Goal: Information Seeking & Learning: Learn about a topic

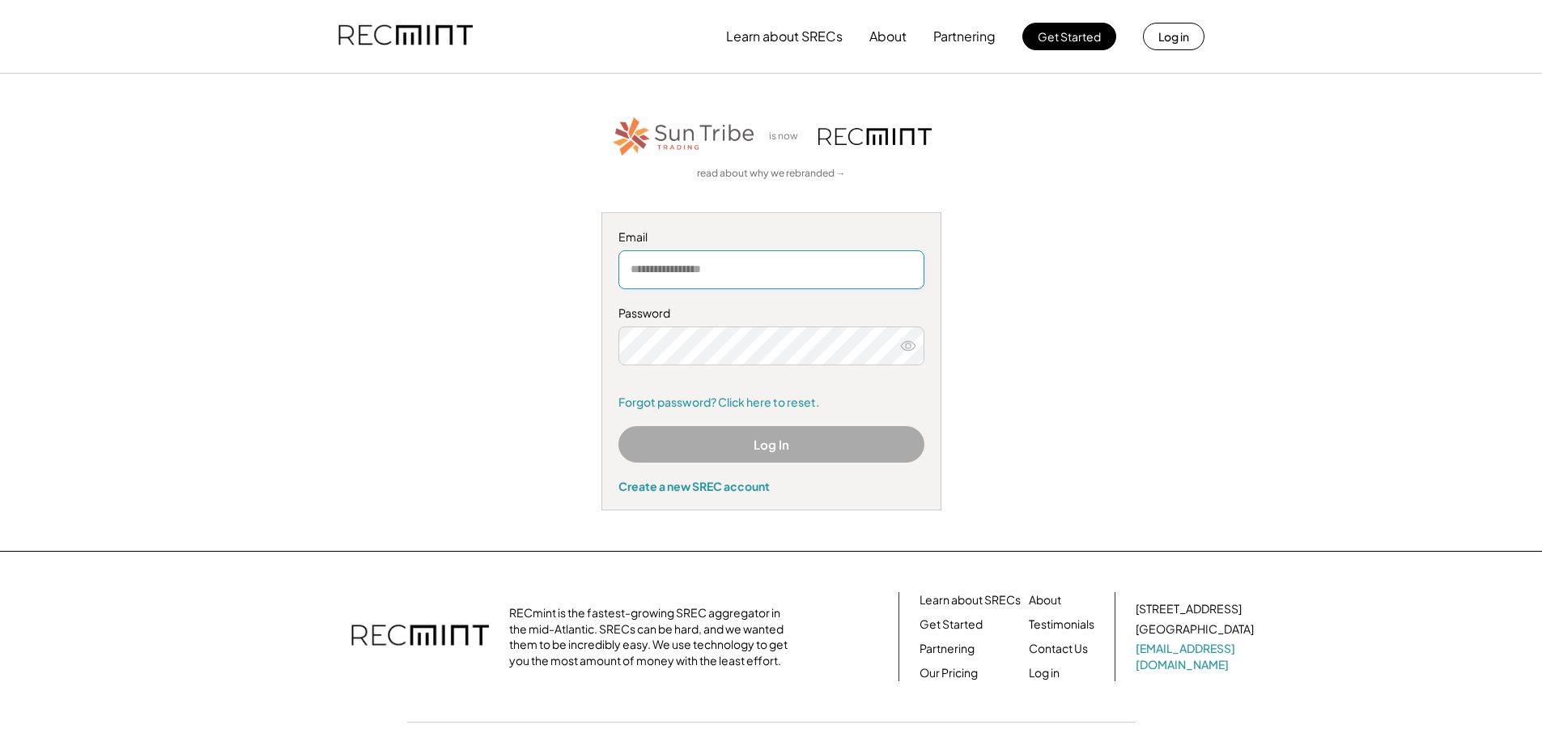
click at [713, 266] on input "email" at bounding box center [772, 269] width 306 height 39
type input "**********"
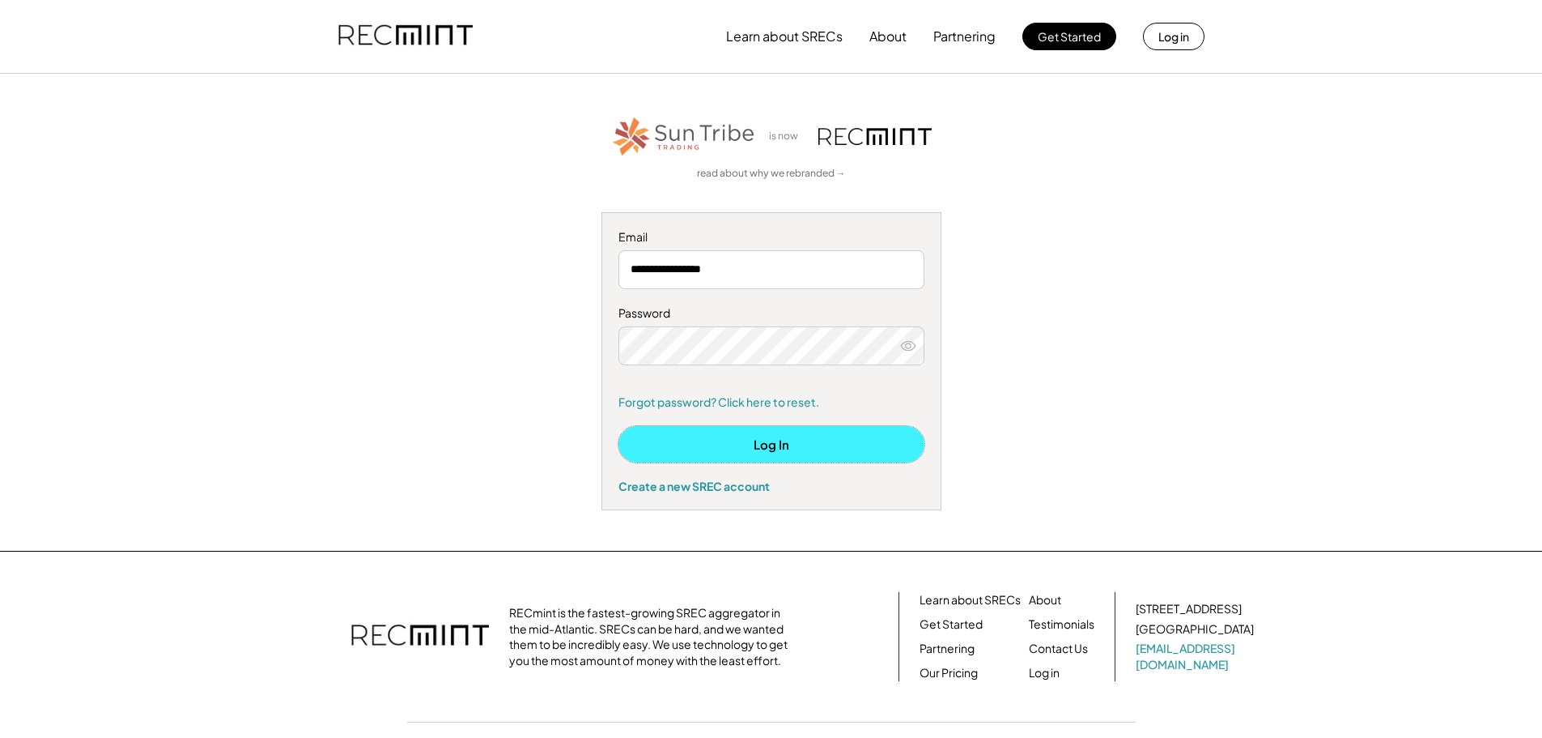
click at [768, 443] on button "Log In" at bounding box center [772, 444] width 306 height 36
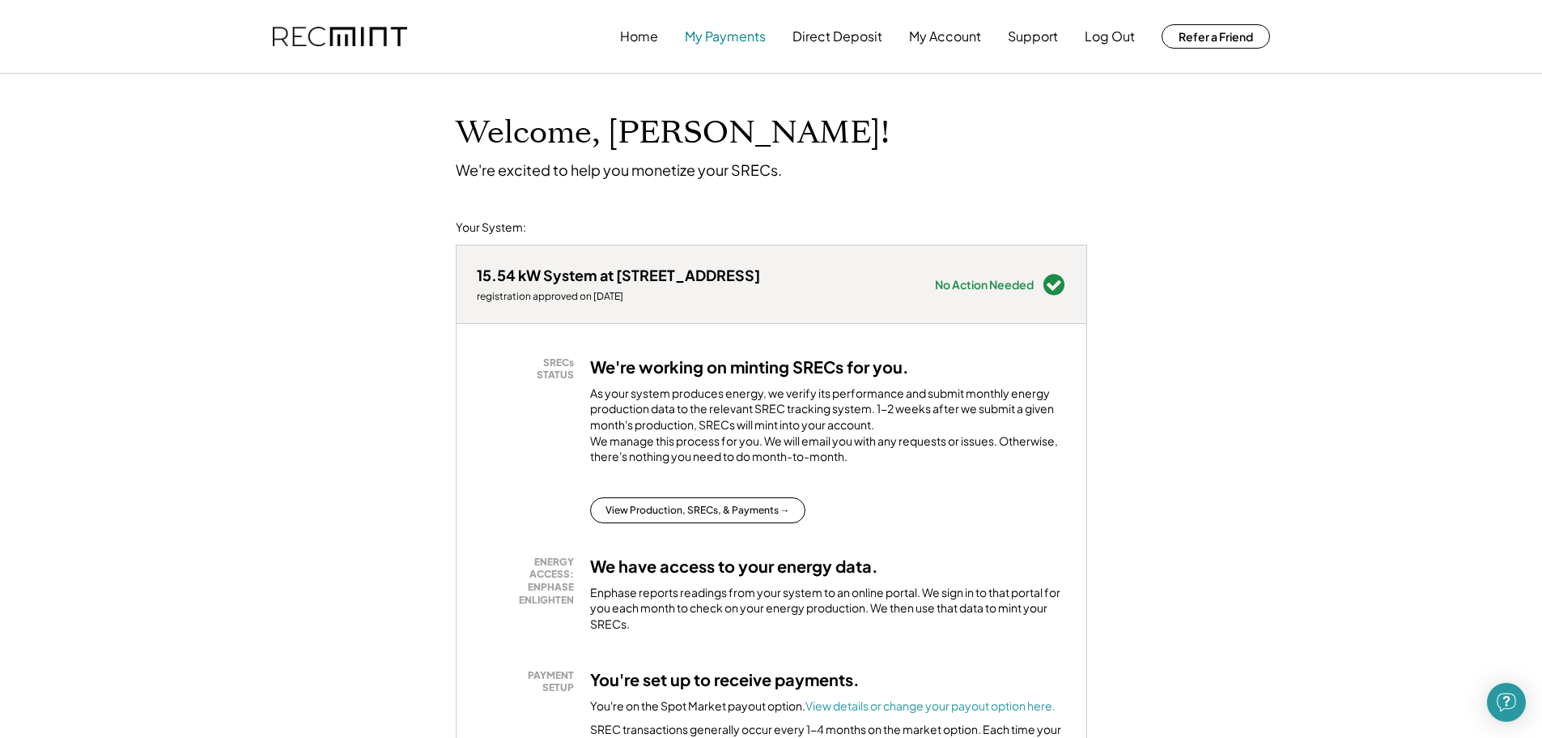
click at [716, 40] on button "My Payments" at bounding box center [725, 36] width 81 height 32
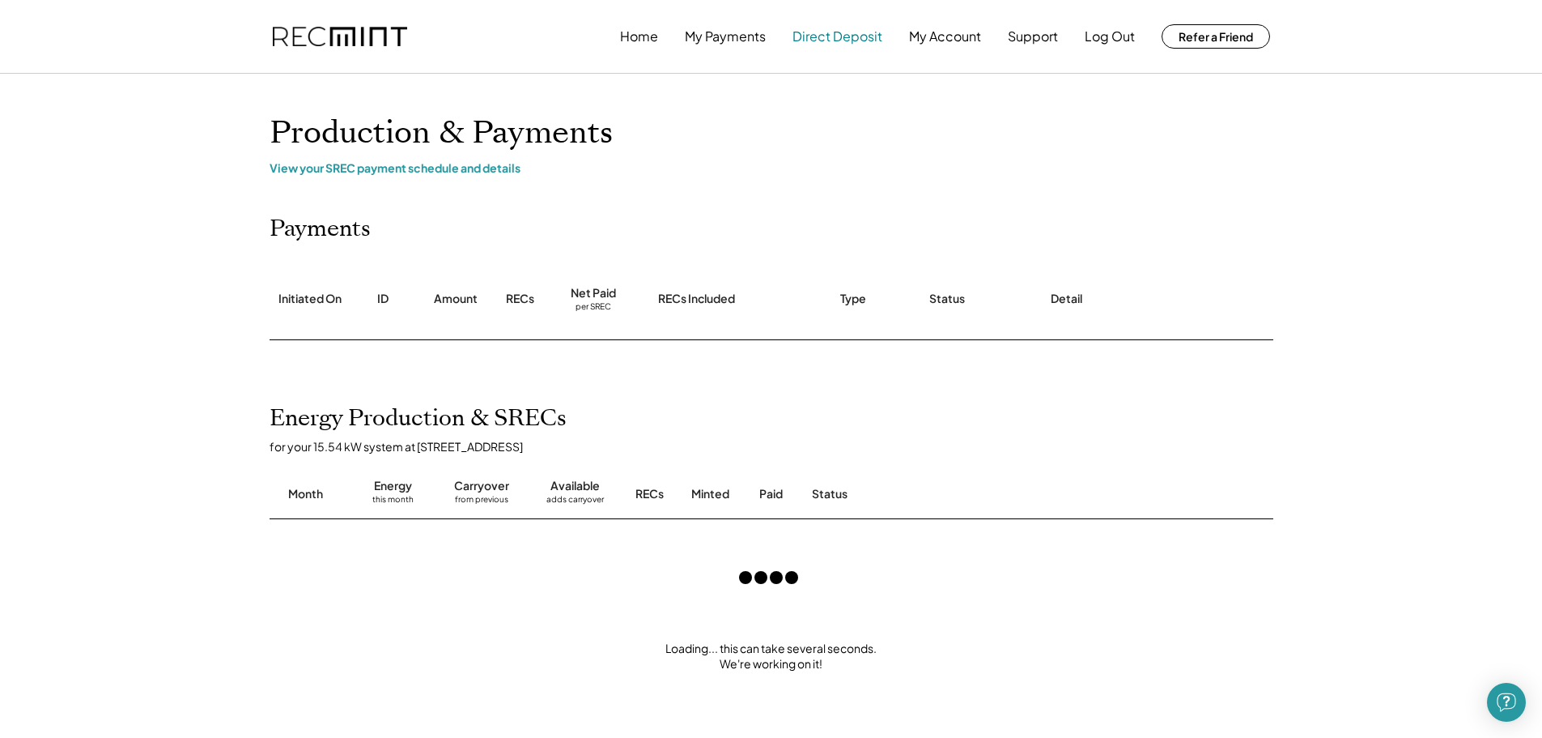
click at [839, 36] on button "Direct Deposit" at bounding box center [838, 36] width 90 height 32
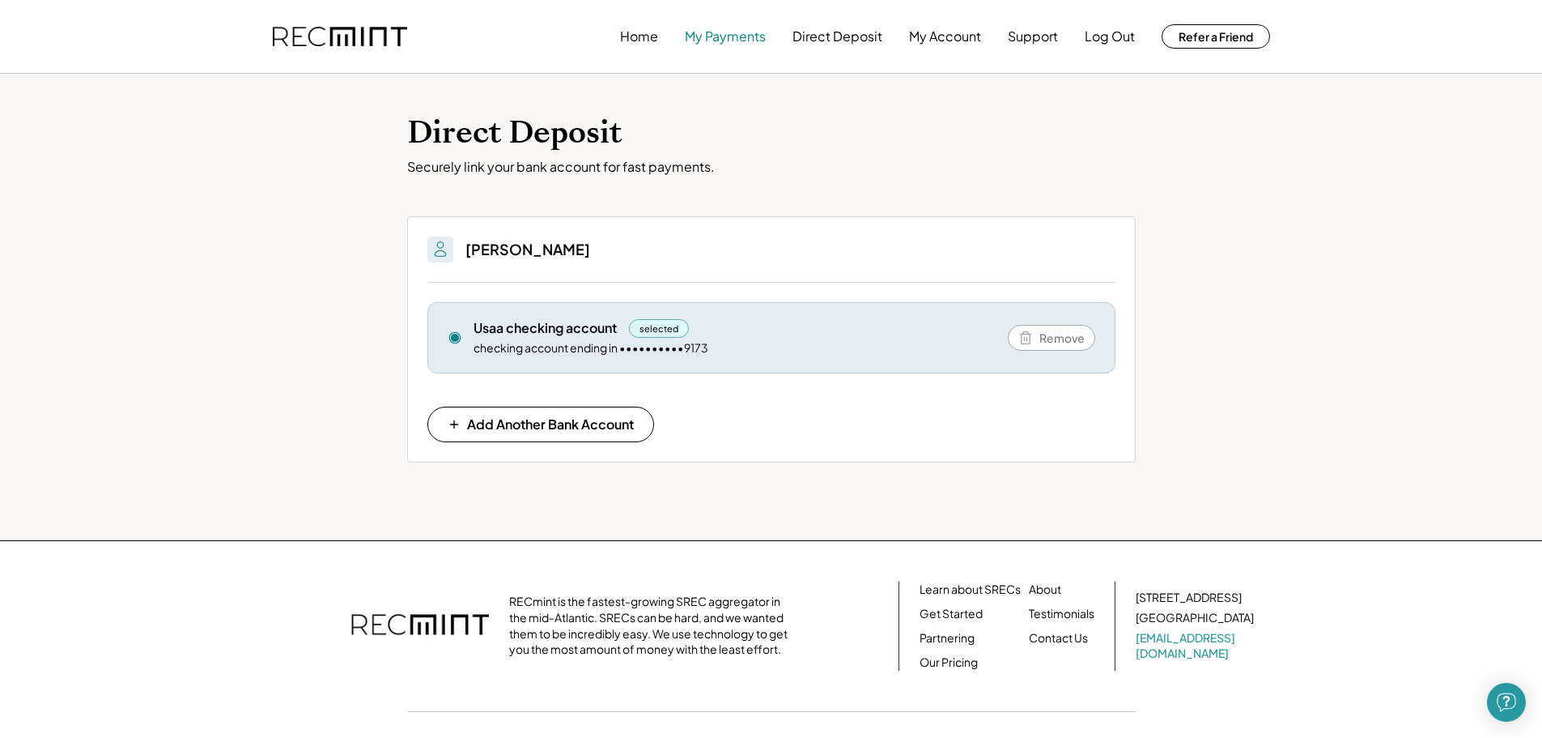
click at [736, 40] on button "My Payments" at bounding box center [725, 36] width 81 height 32
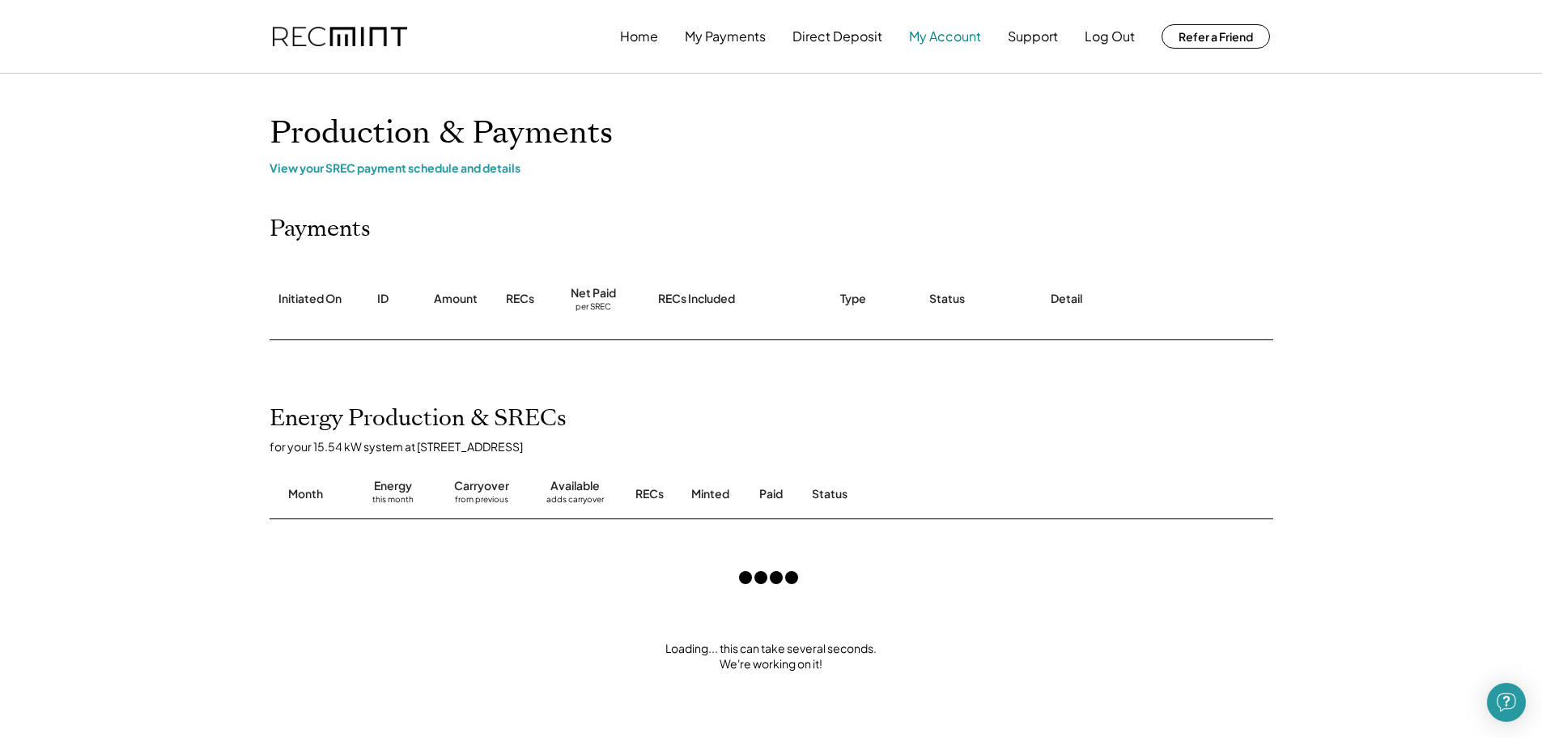
click at [925, 40] on button "My Account" at bounding box center [945, 36] width 72 height 32
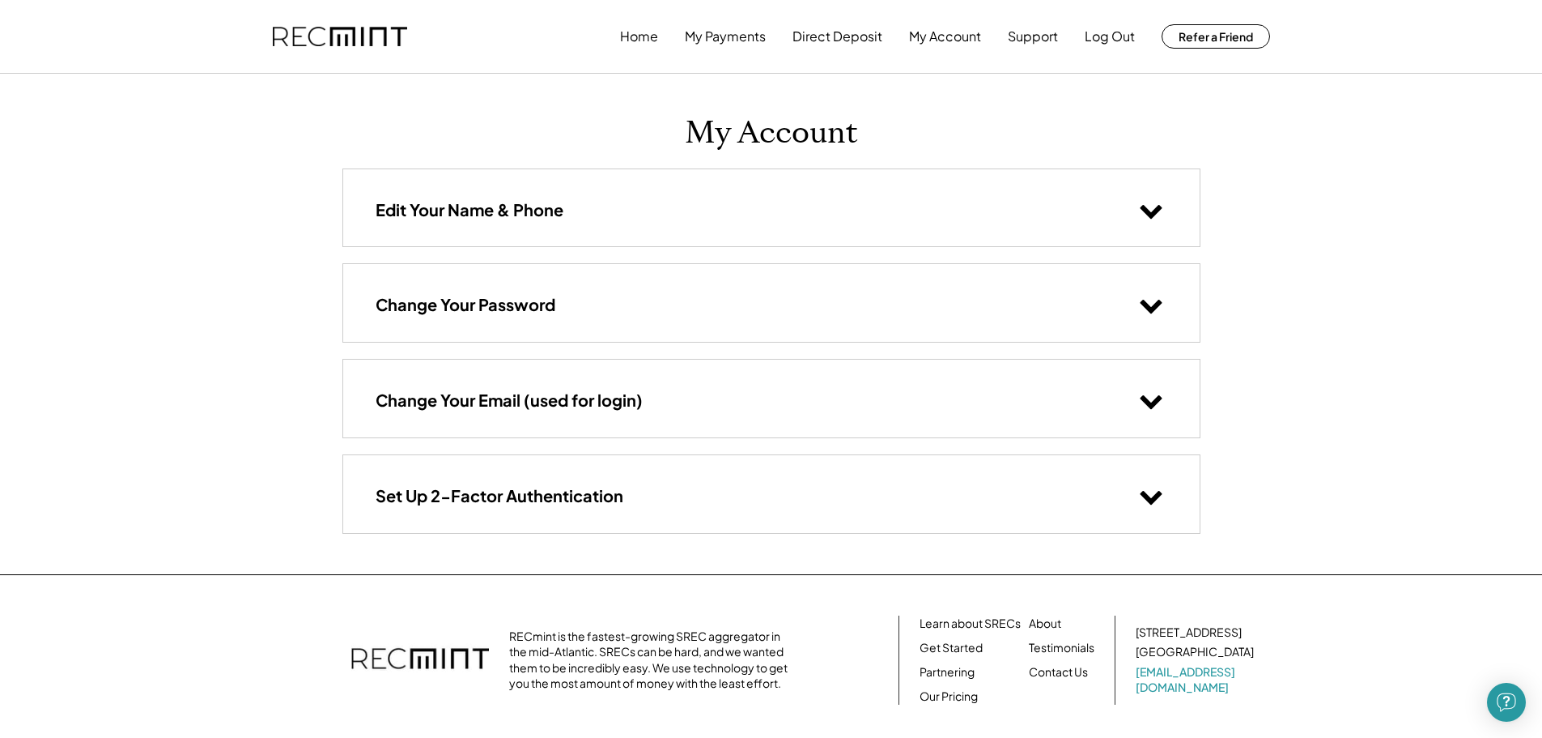
click at [1157, 216] on icon at bounding box center [1151, 210] width 24 height 24
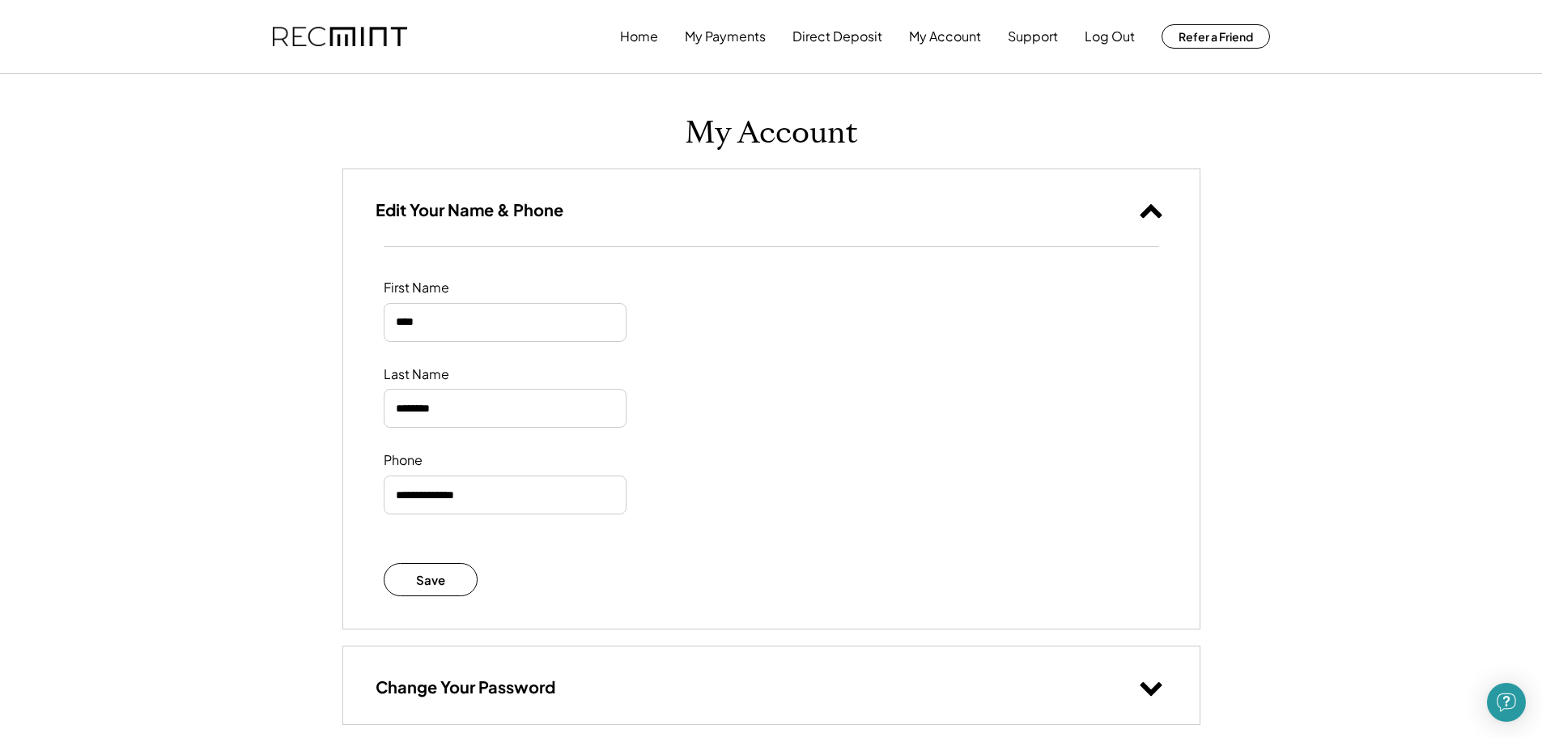
click at [1157, 216] on use at bounding box center [1151, 211] width 22 height 14
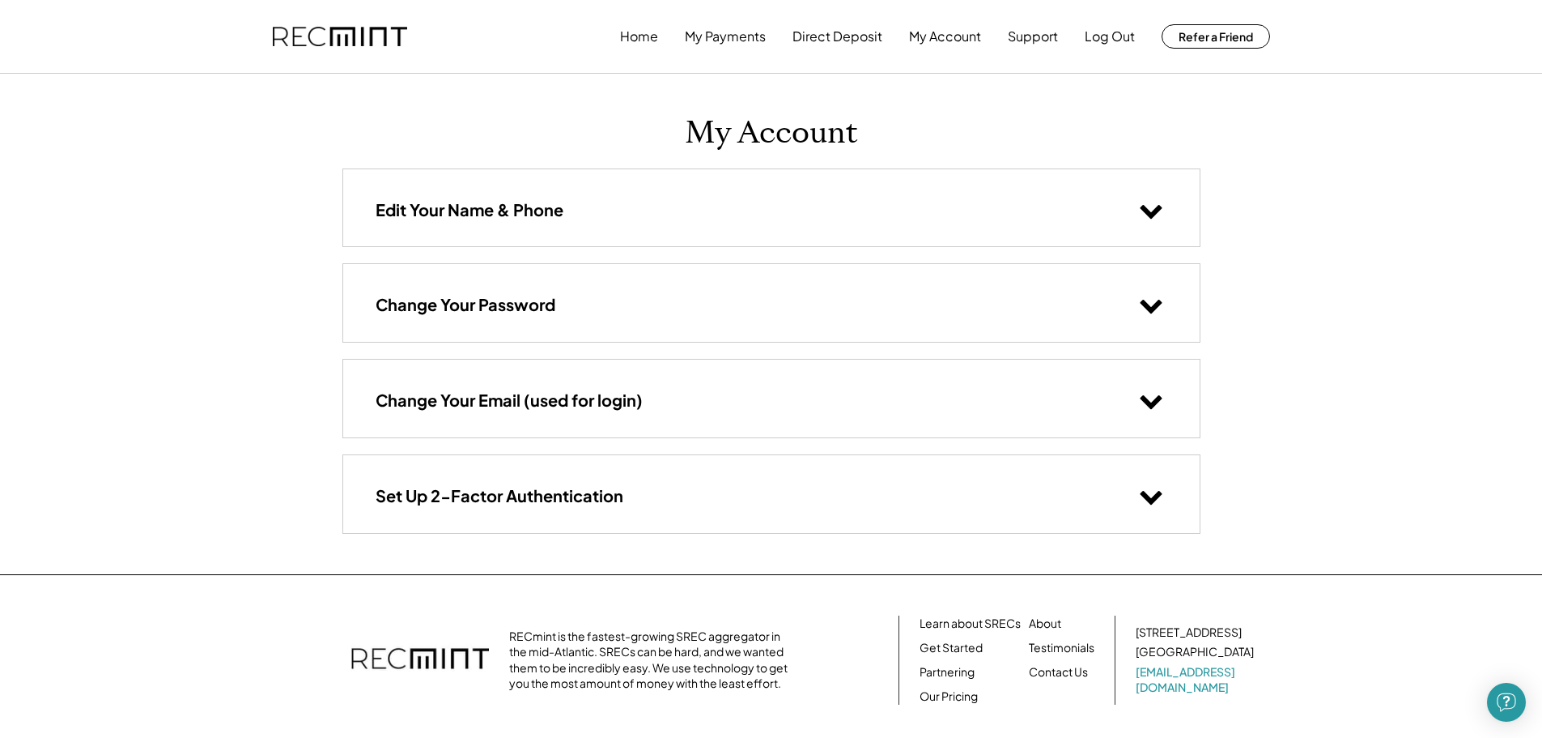
click at [1147, 300] on icon at bounding box center [1151, 304] width 24 height 24
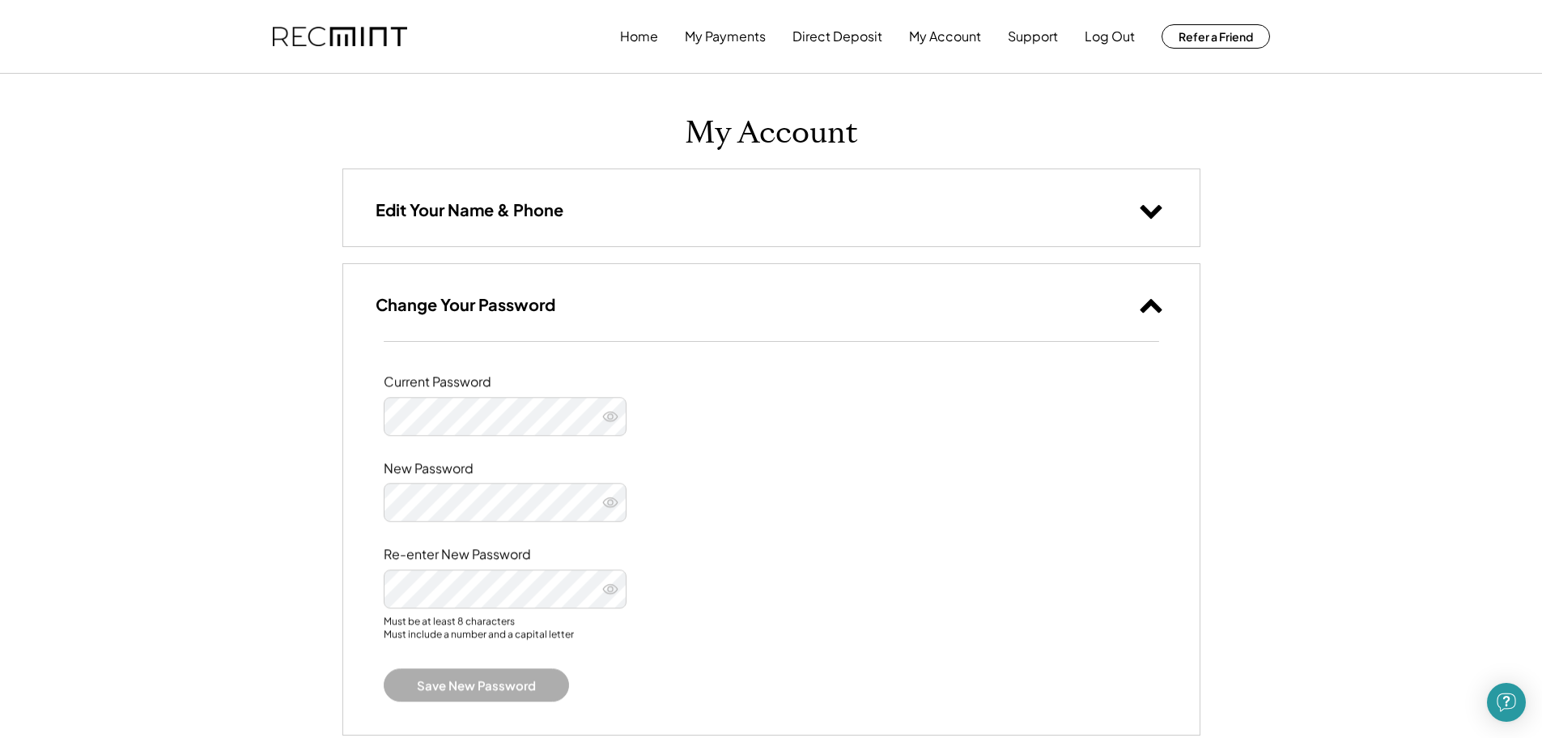
click at [1147, 300] on icon at bounding box center [1151, 304] width 24 height 24
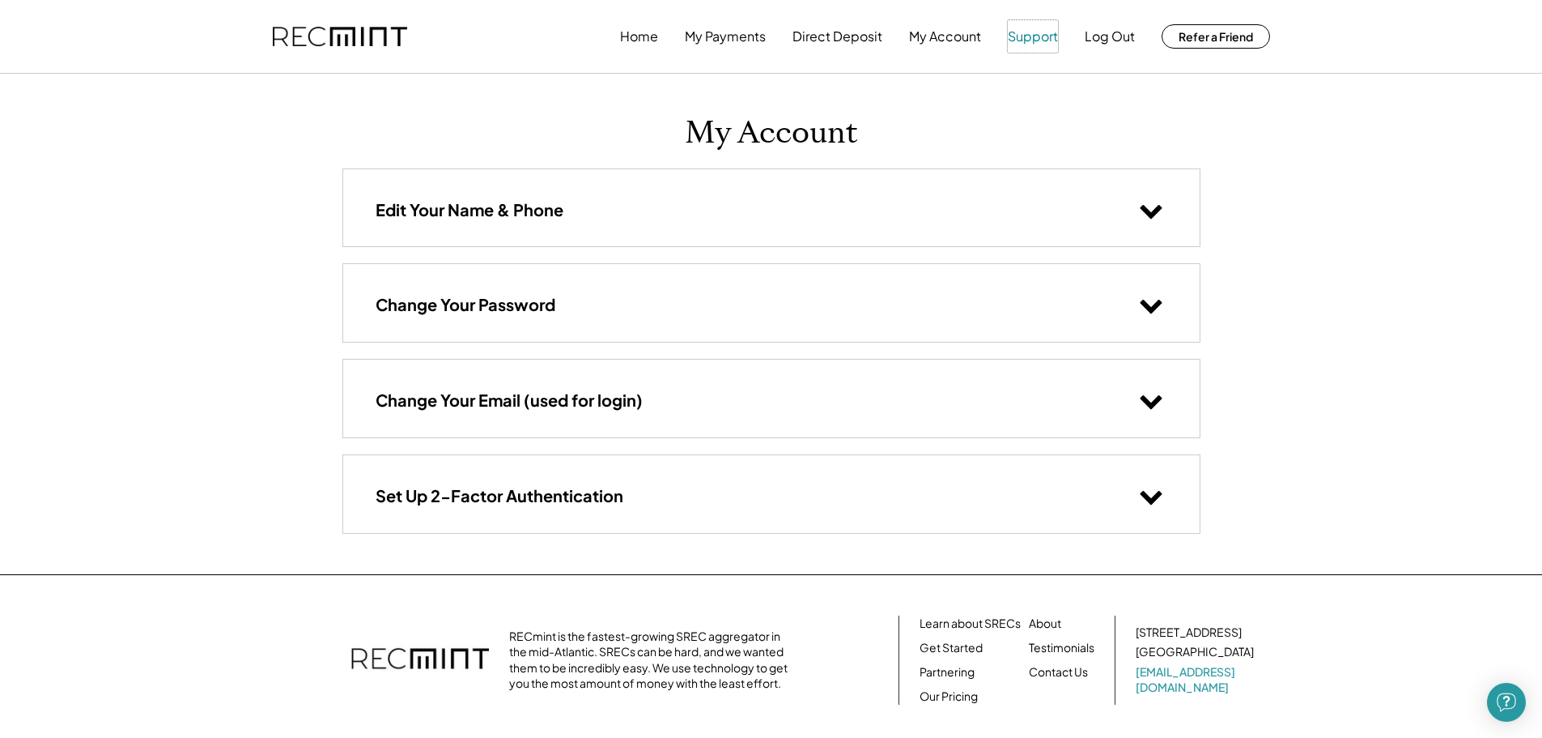
click at [1038, 41] on button "Support" at bounding box center [1033, 36] width 50 height 32
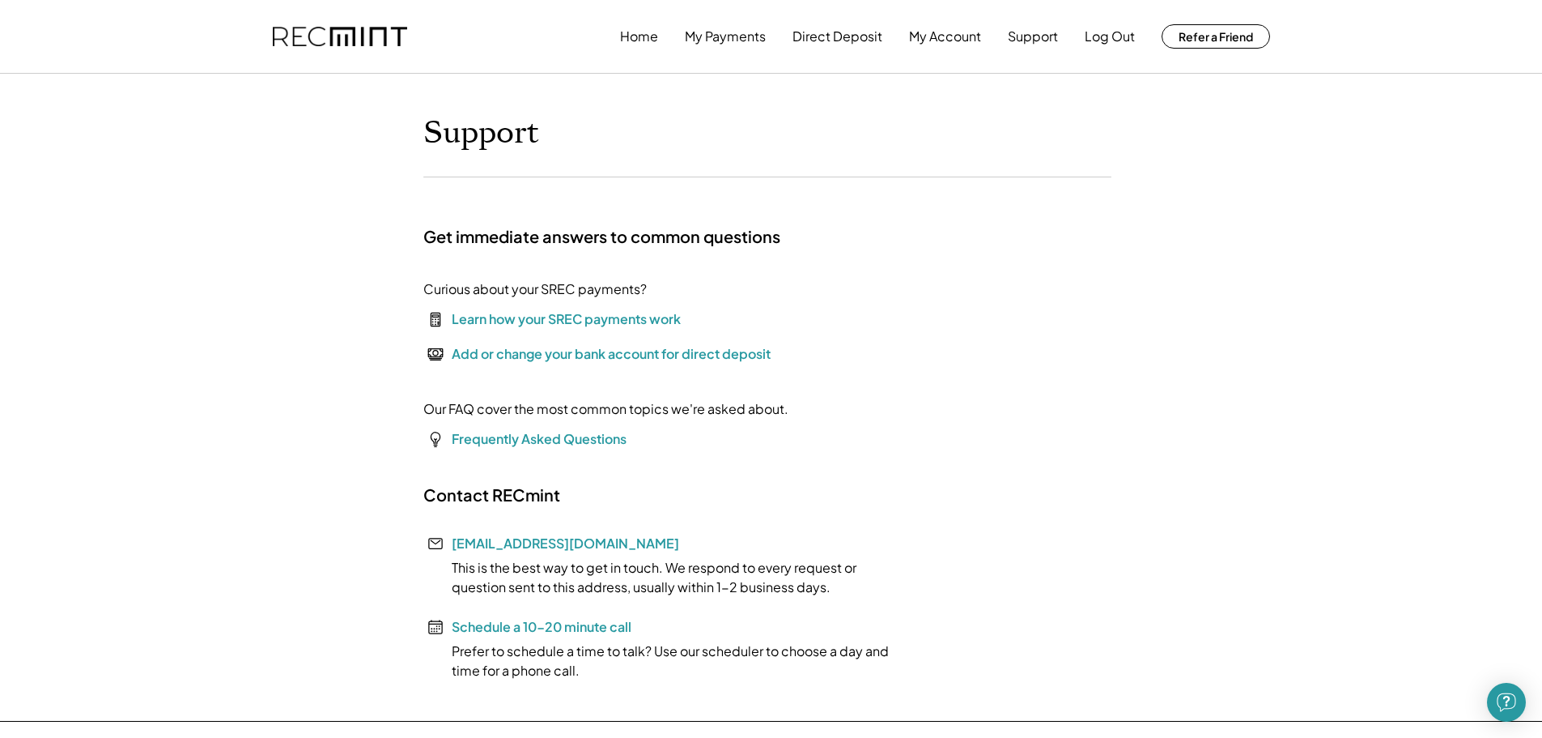
click at [595, 318] on div "Learn how your SREC payments work" at bounding box center [566, 318] width 229 height 19
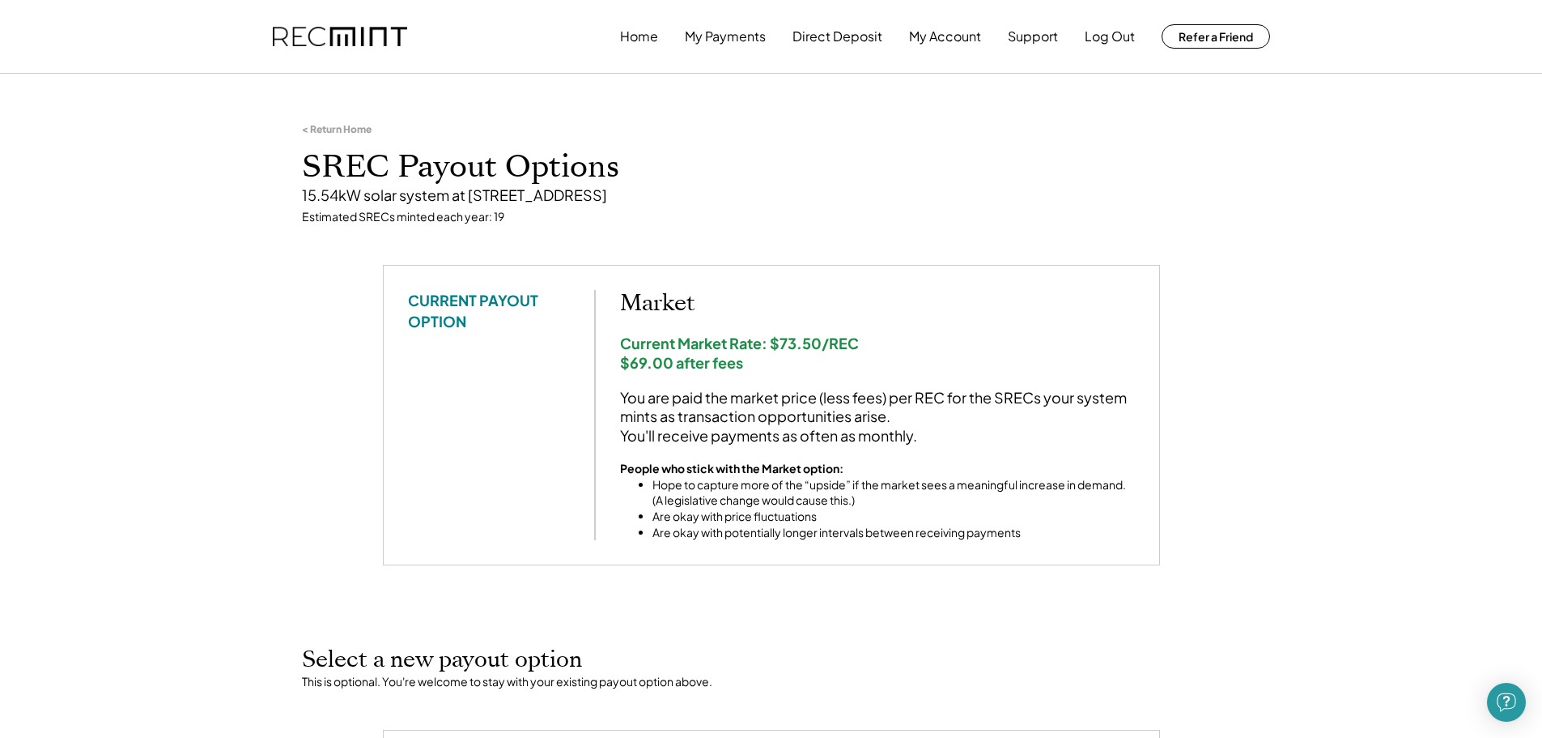
click at [338, 128] on div "< Return Home" at bounding box center [337, 129] width 70 height 13
click at [632, 34] on button "Home" at bounding box center [639, 36] width 38 height 32
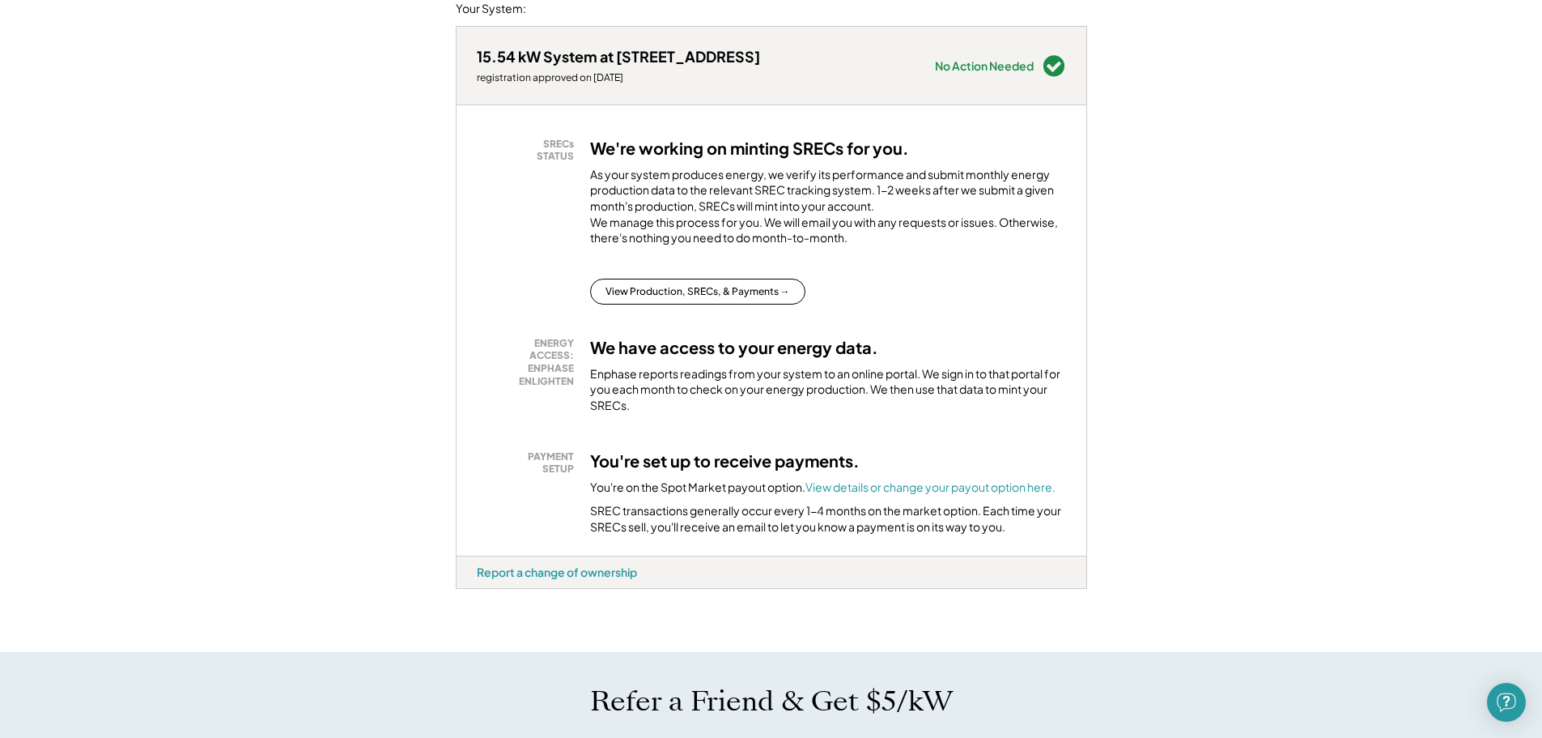
scroll to position [243, 0]
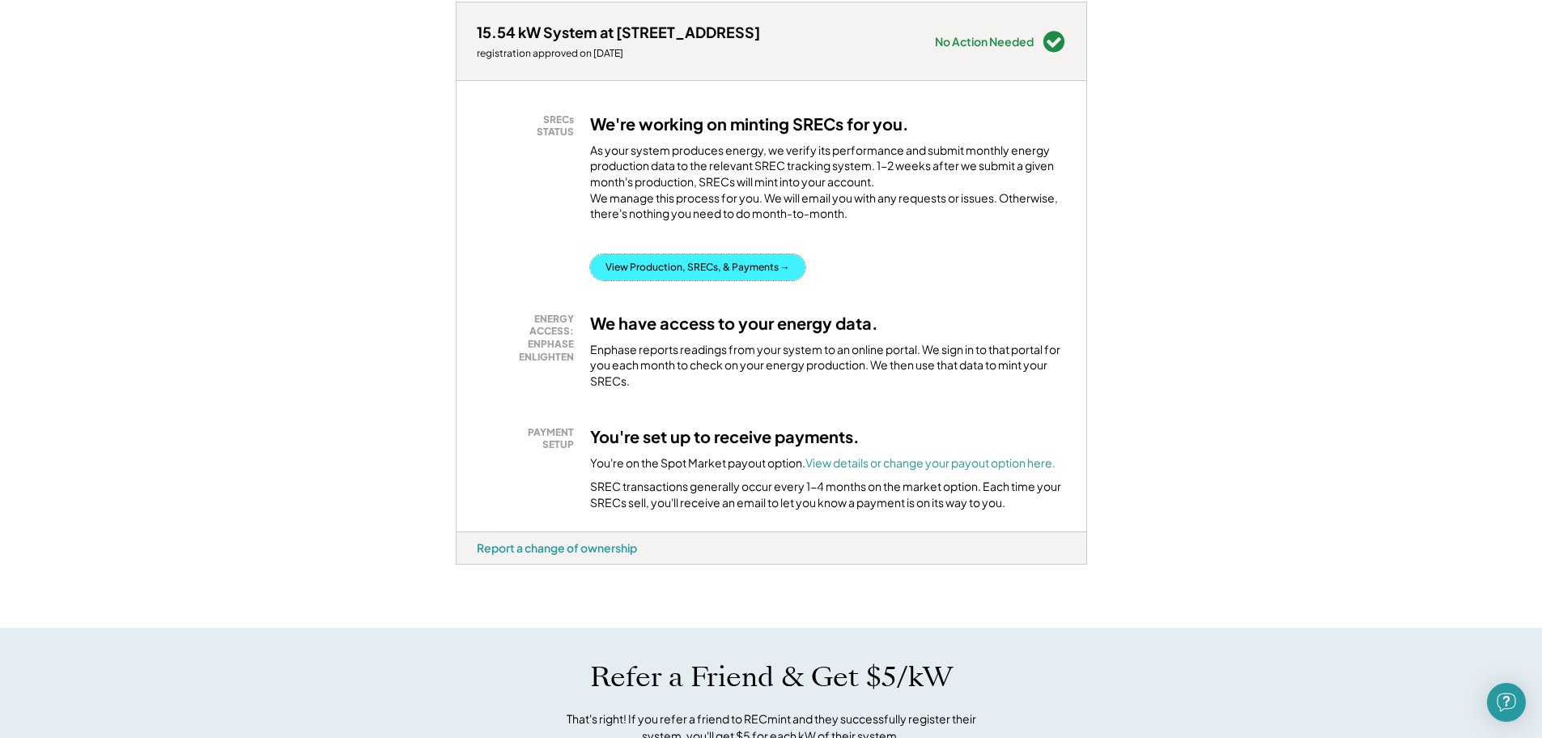
click at [668, 280] on button "View Production, SRECs, & Payments →" at bounding box center [697, 267] width 215 height 26
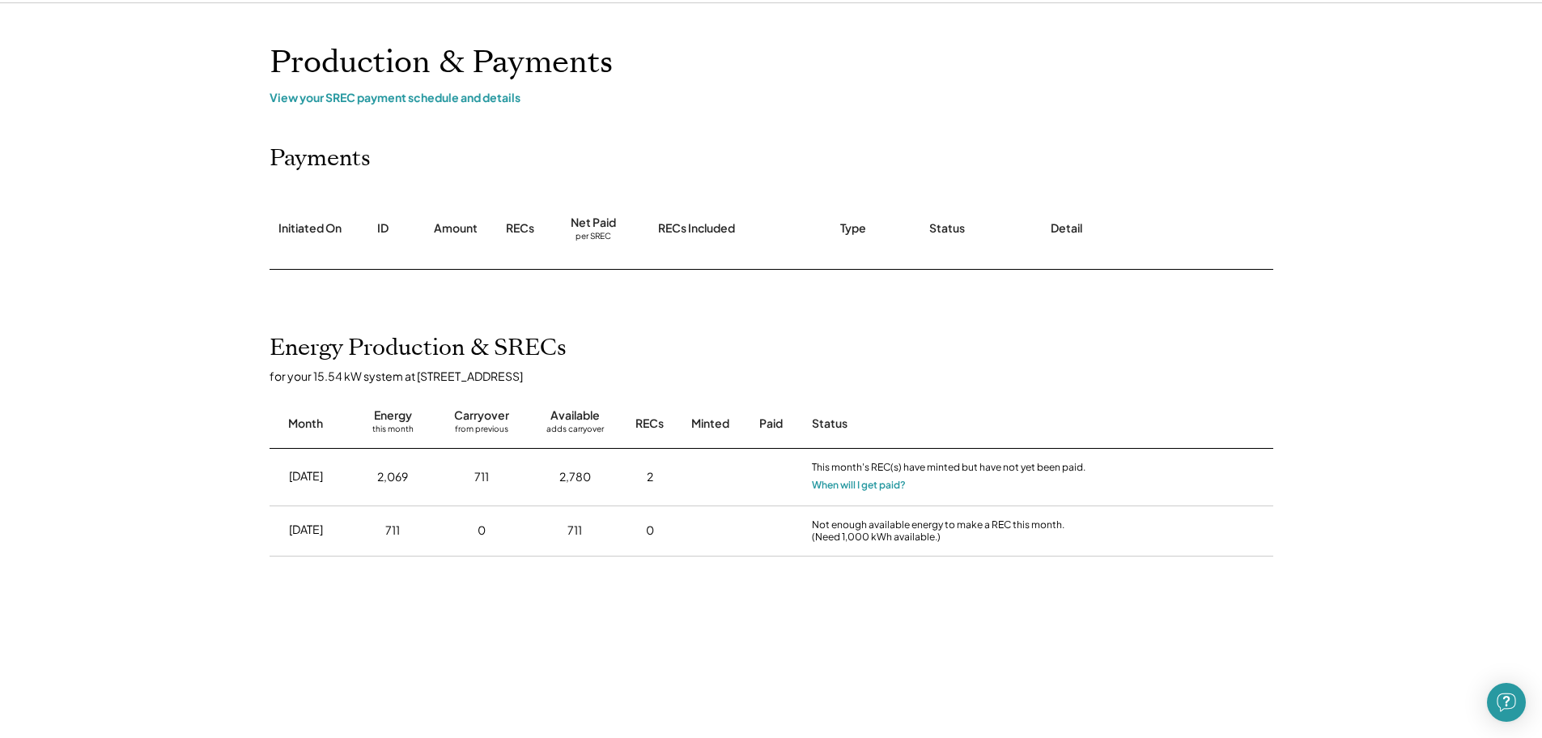
scroll to position [162, 0]
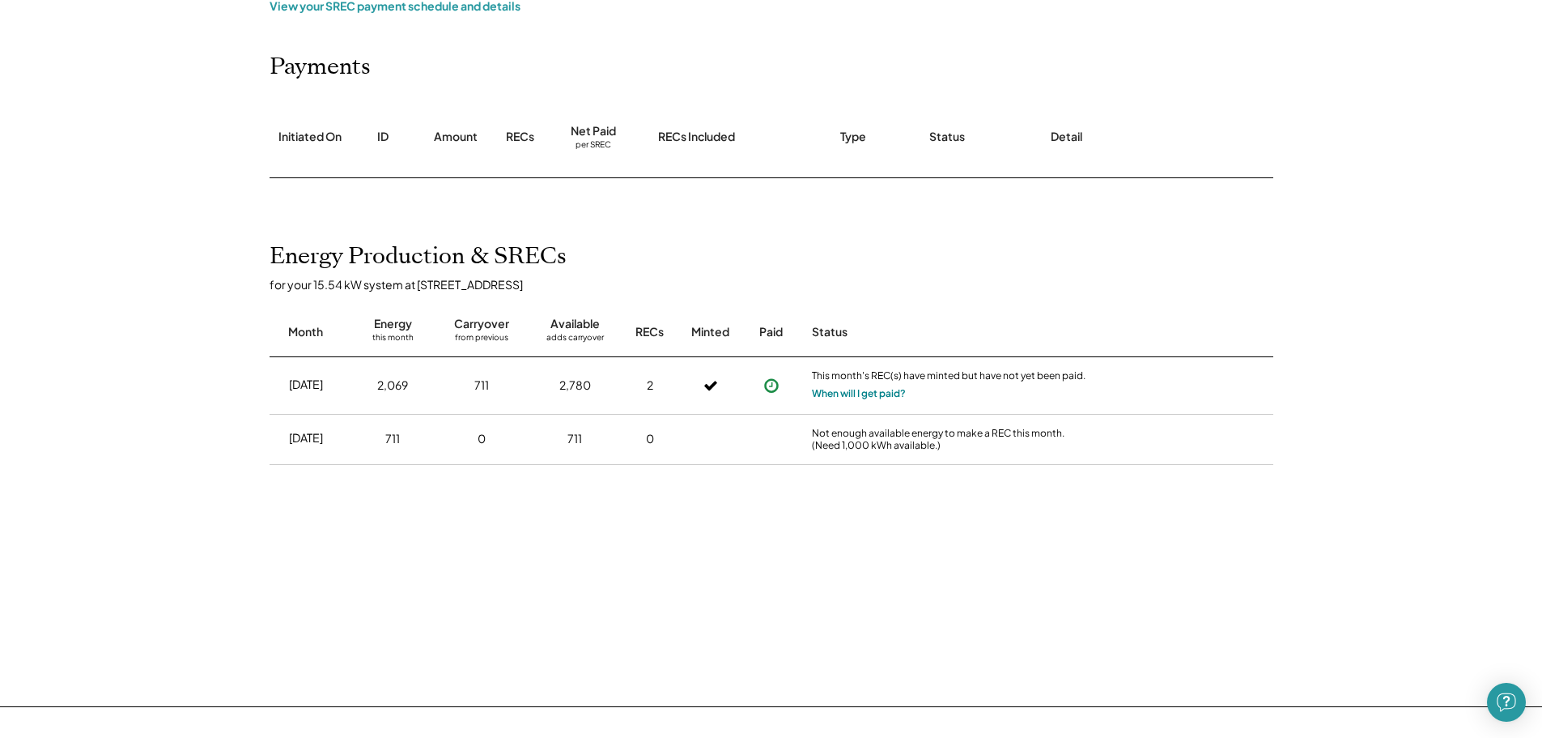
click at [833, 395] on button "When will I get paid?" at bounding box center [859, 393] width 94 height 16
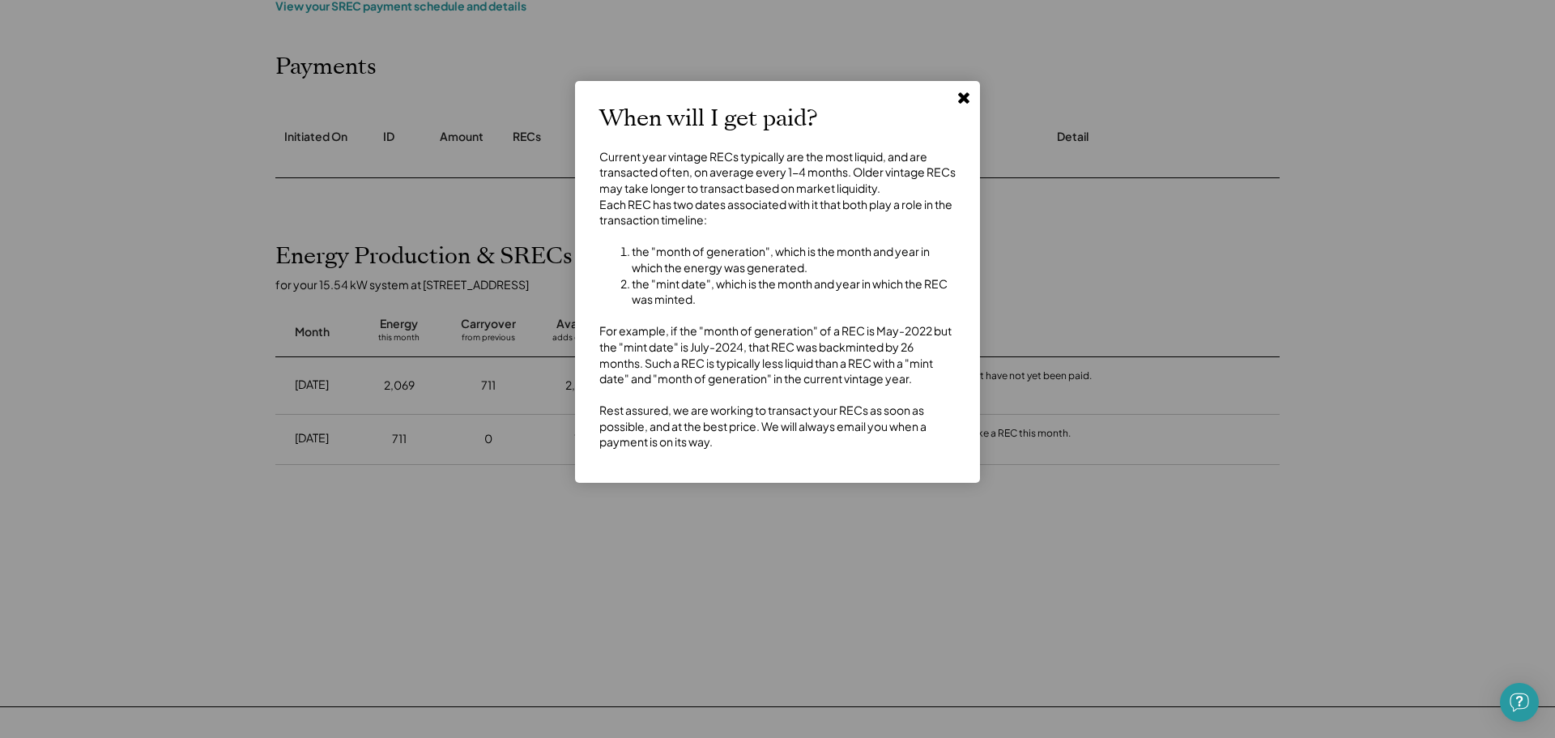
click at [964, 96] on use at bounding box center [963, 97] width 11 height 11
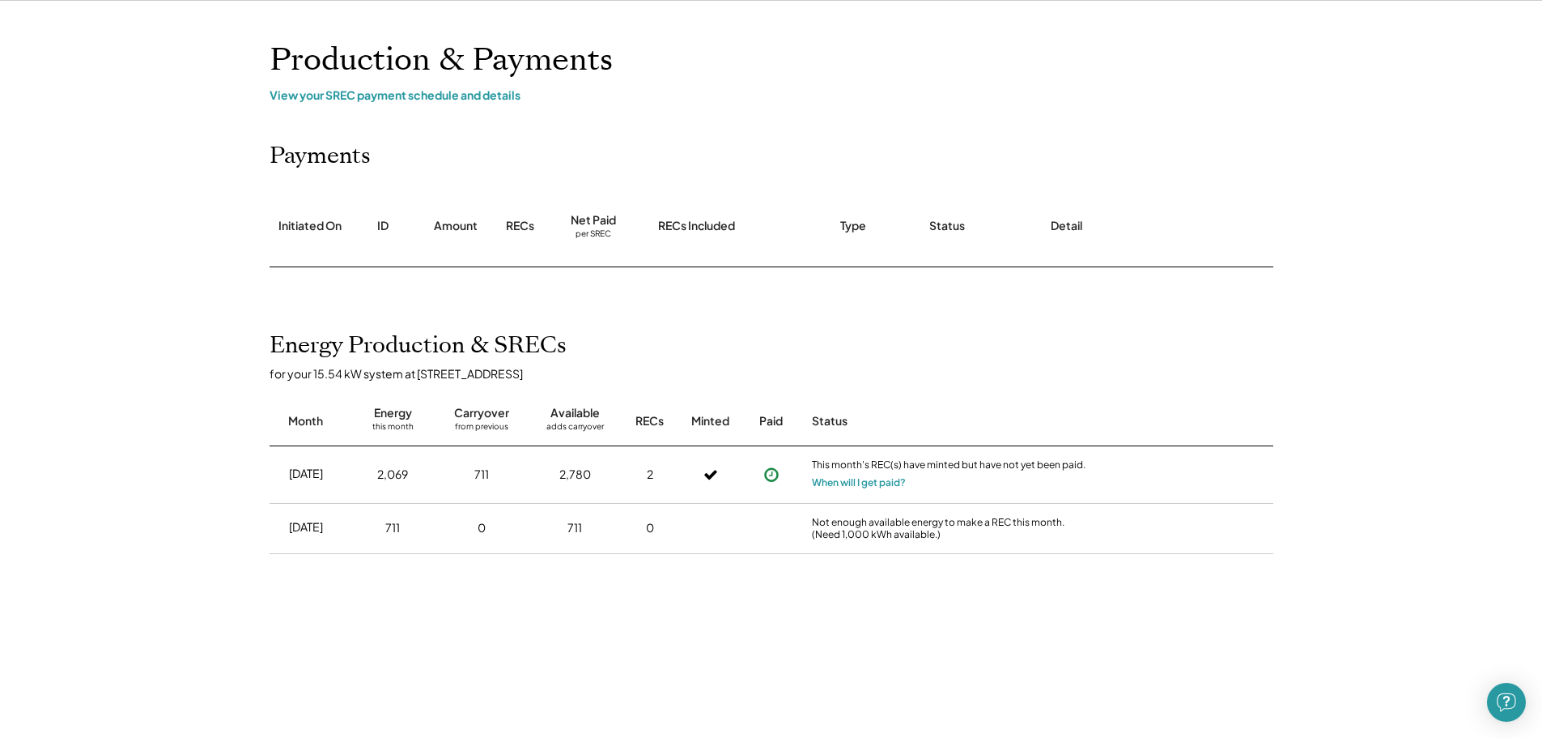
scroll to position [0, 0]
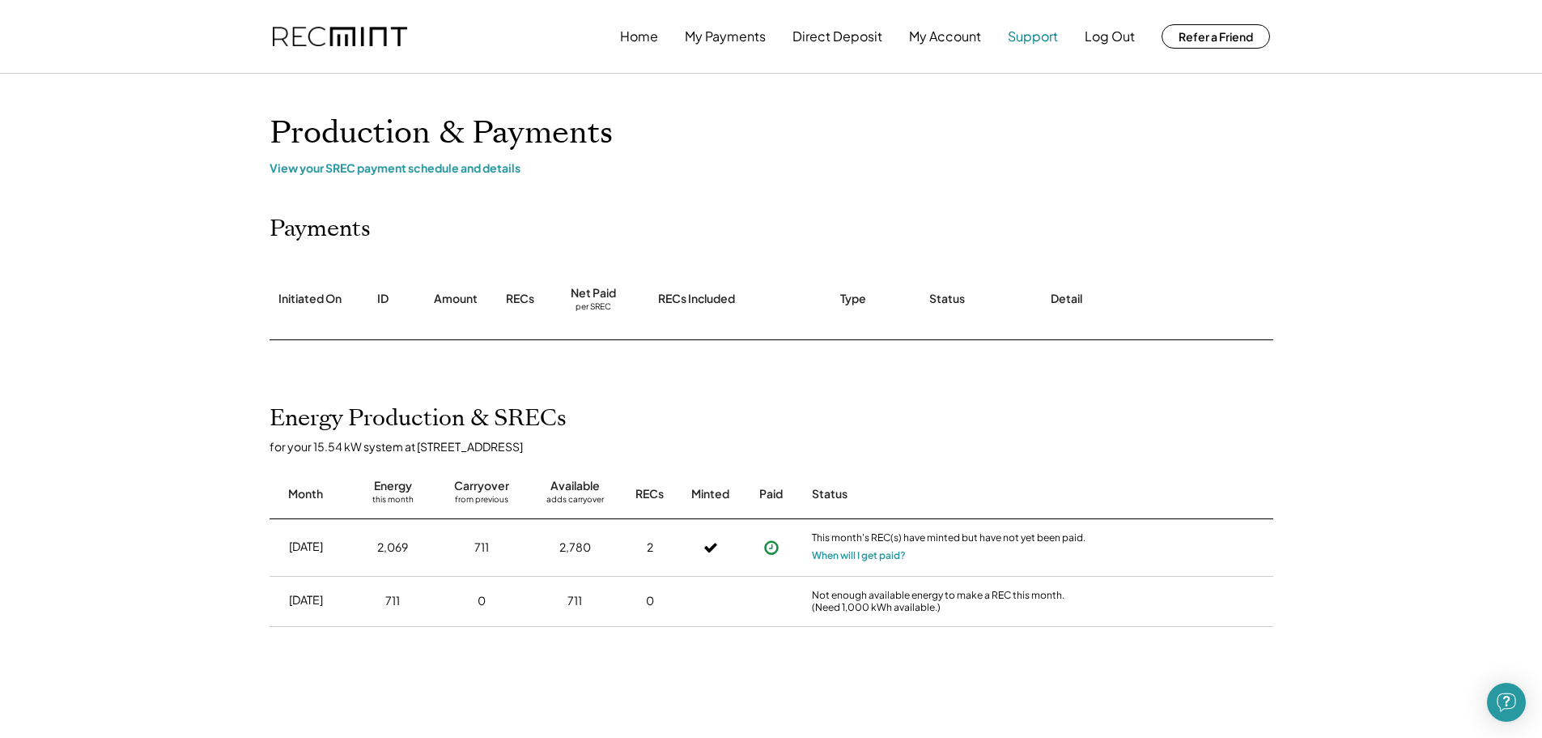
click at [1034, 35] on button "Support" at bounding box center [1033, 36] width 50 height 32
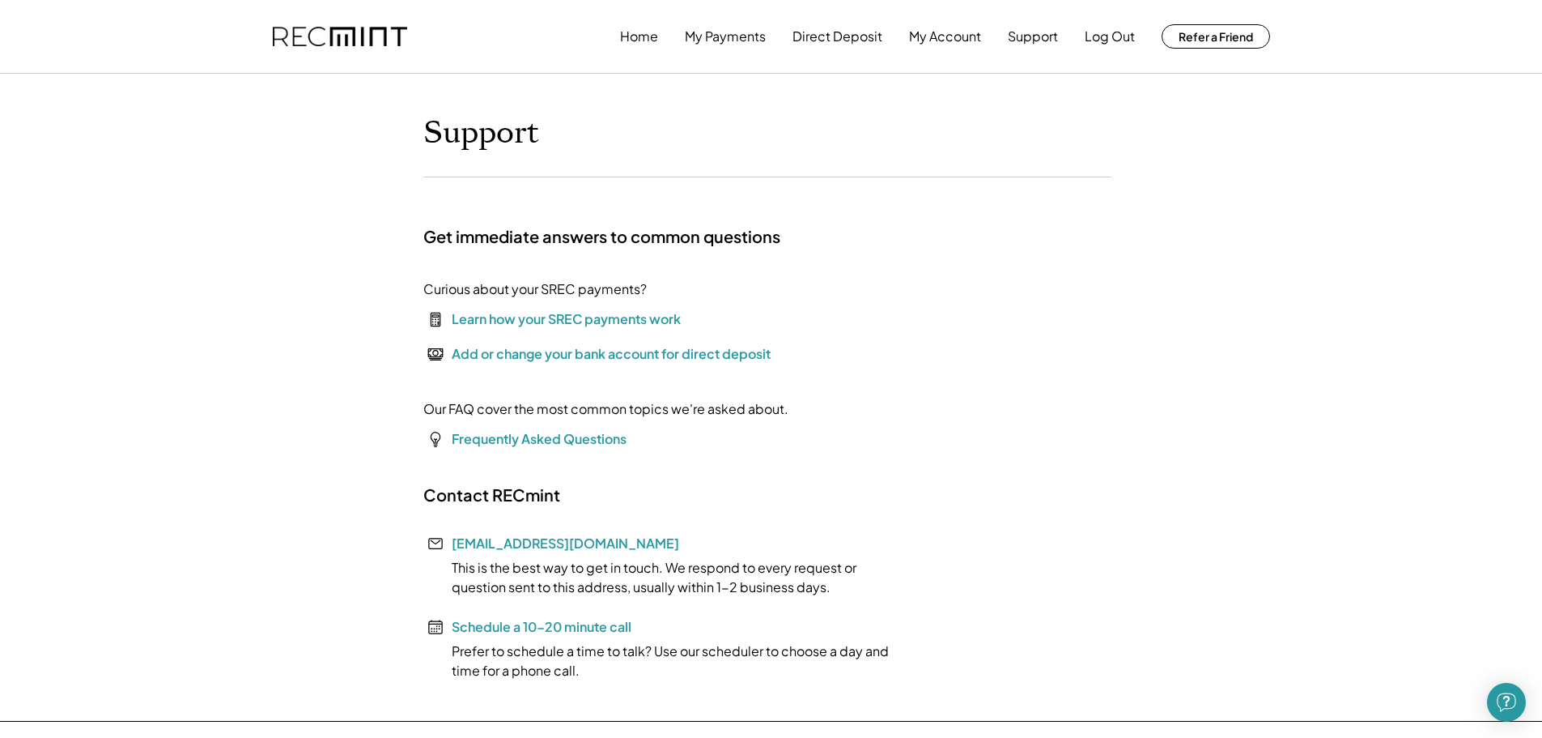
click at [534, 316] on div "Learn how your SREC payments work" at bounding box center [566, 318] width 229 height 19
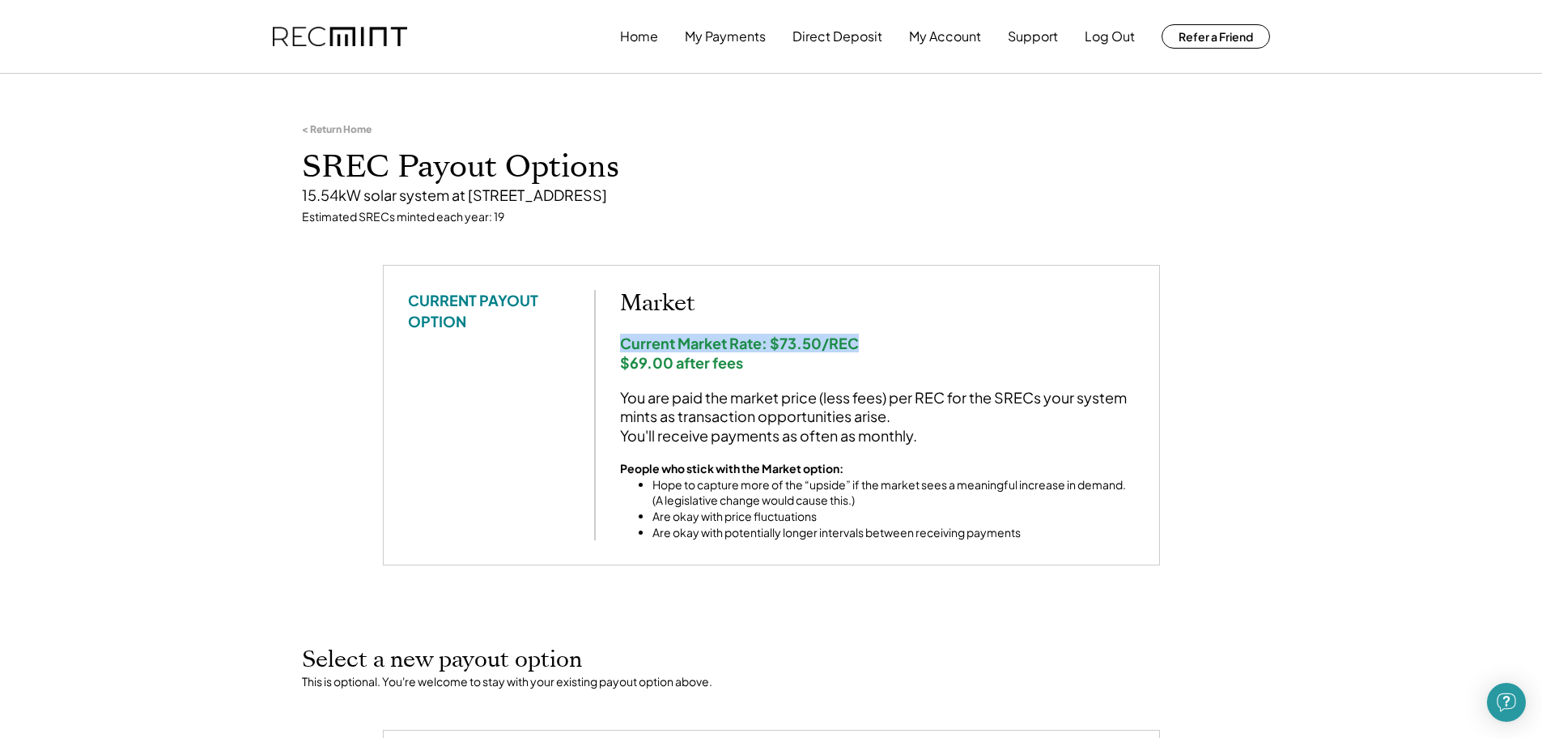
drag, startPoint x: 621, startPoint y: 339, endPoint x: 856, endPoint y: 341, distance: 234.8
click at [856, 341] on div "Current Market Rate: $73.50/REC $69.00 after fees" at bounding box center [877, 353] width 515 height 38
copy div "Current Market Rate: $73.50/REC"
click at [547, 381] on div "CURRENT PAYOUT OPTION Market Current Market Rate: $73.50/REC $69.00 after fees …" at bounding box center [771, 415] width 727 height 250
click at [951, 33] on button "My Account" at bounding box center [945, 36] width 72 height 32
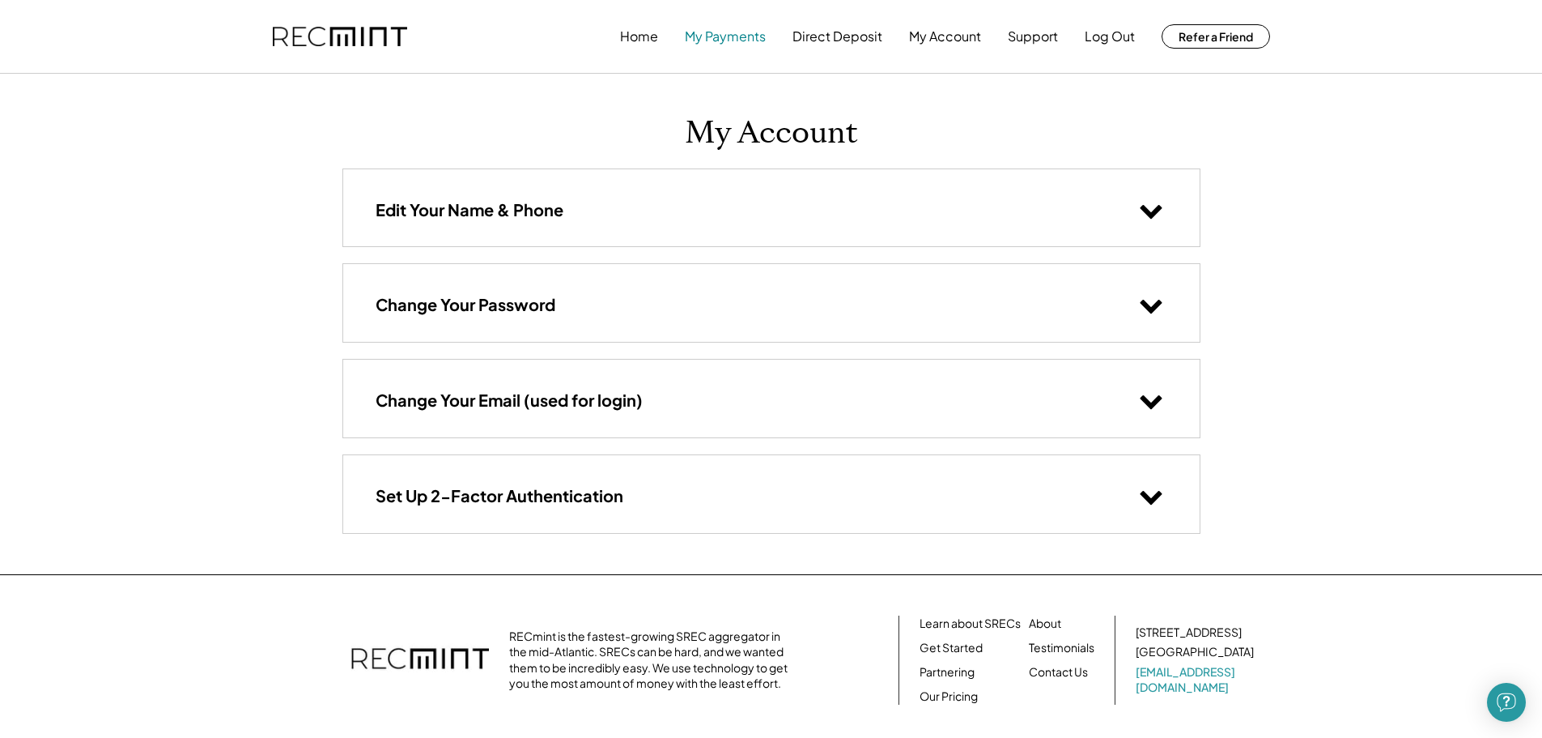
click at [738, 35] on button "My Payments" at bounding box center [725, 36] width 81 height 32
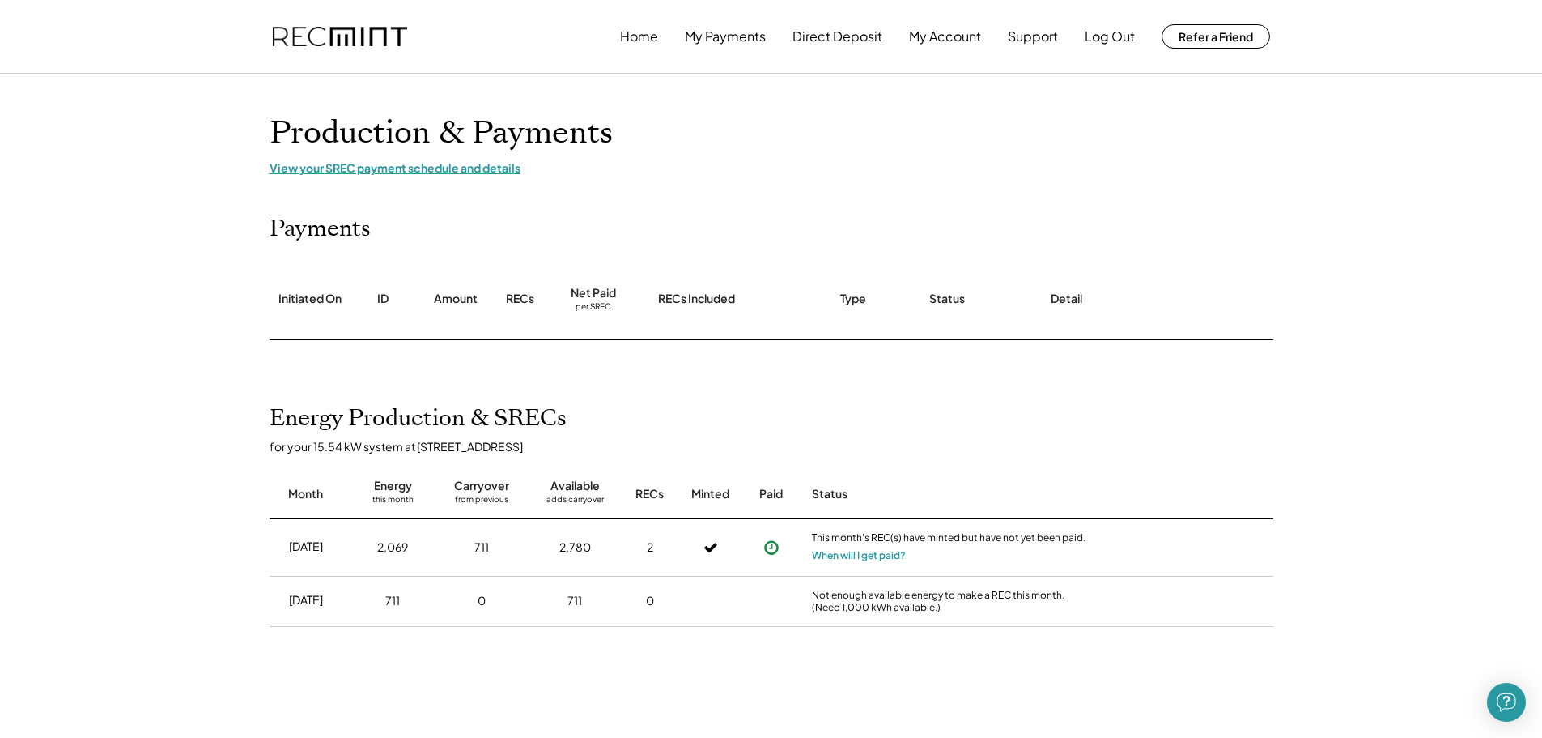
click at [356, 170] on div "View your SREC payment schedule and details" at bounding box center [772, 167] width 1004 height 15
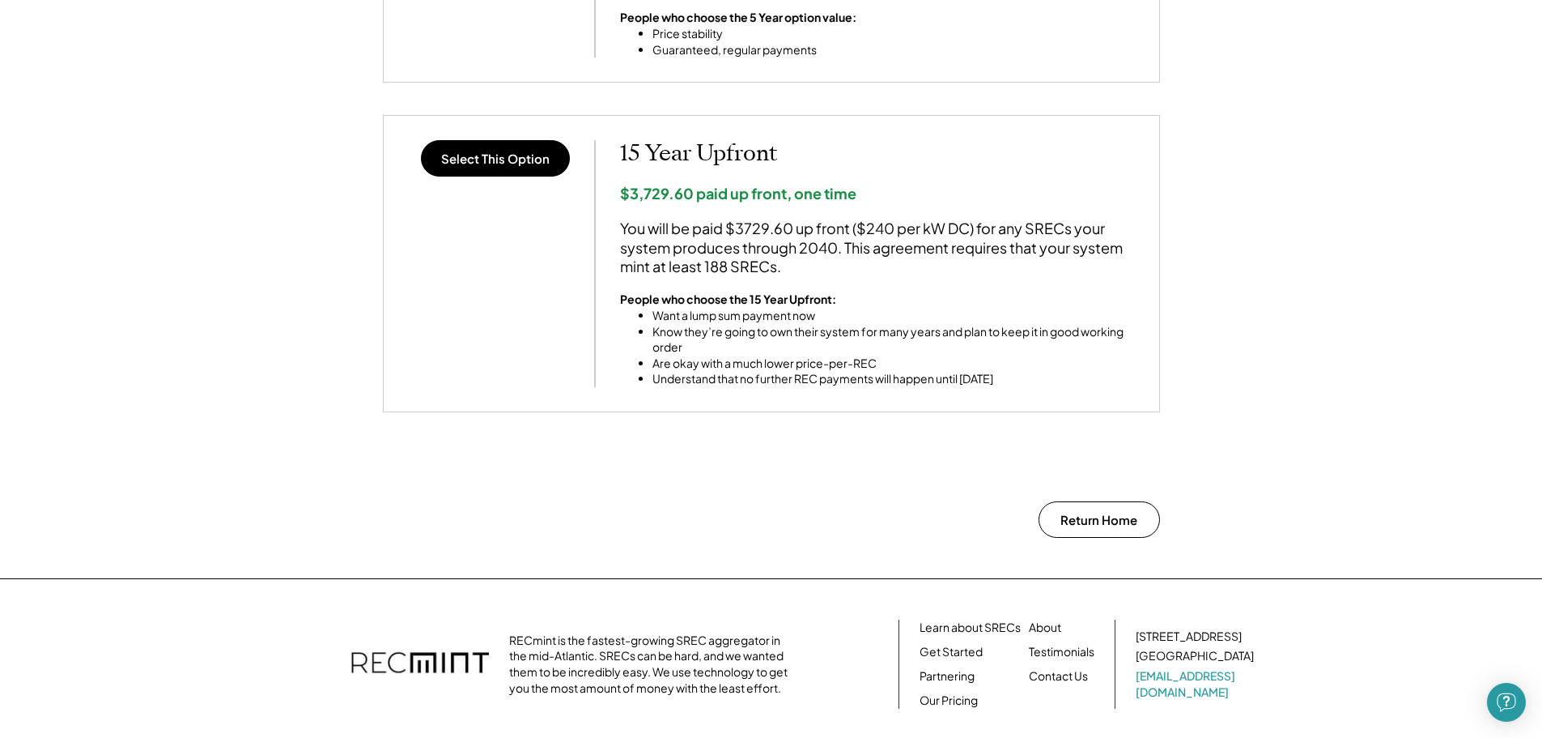
scroll to position [1457, 0]
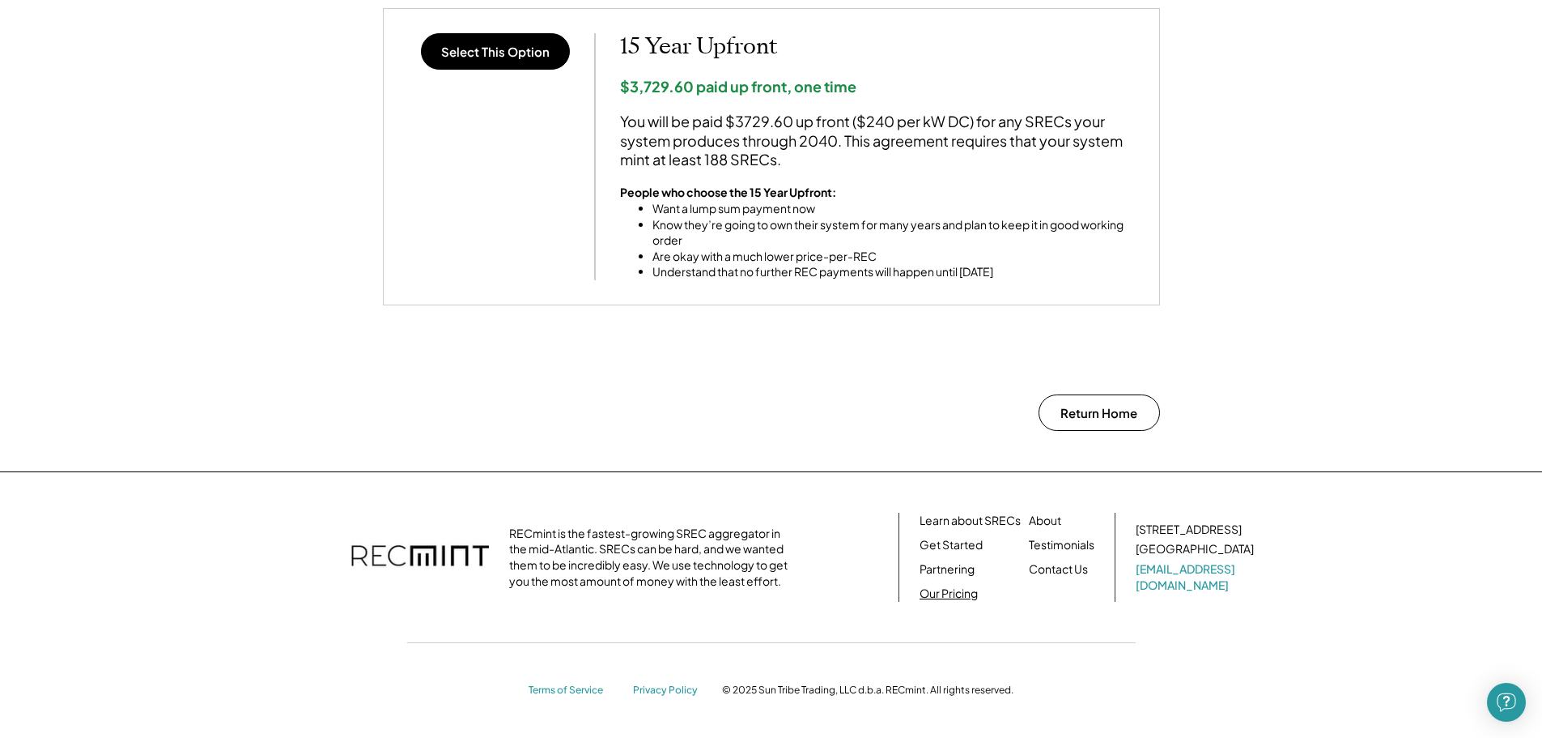
click at [931, 590] on link "Our Pricing" at bounding box center [949, 593] width 58 height 16
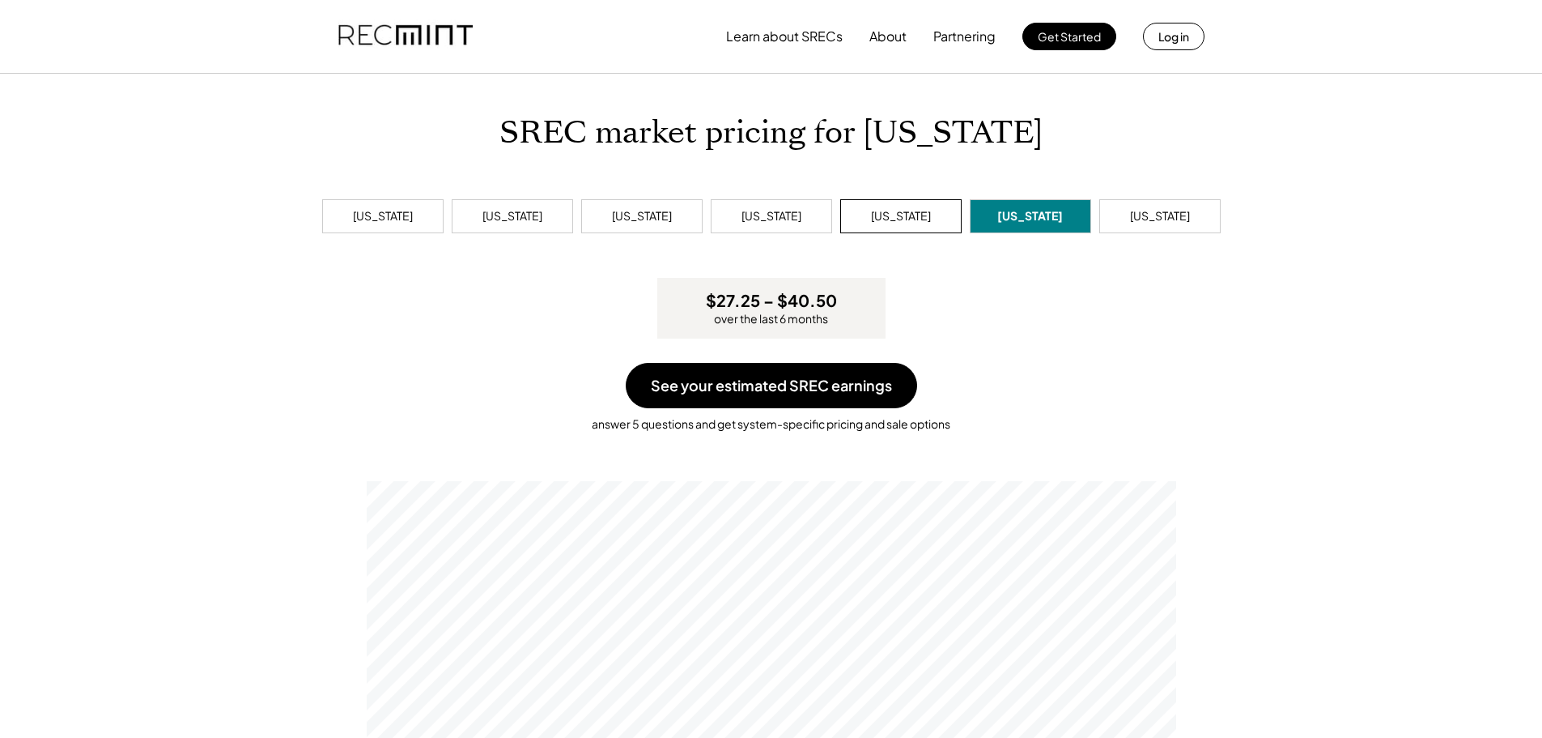
scroll to position [308, 810]
click at [641, 211] on div "[US_STATE]" at bounding box center [642, 216] width 60 height 16
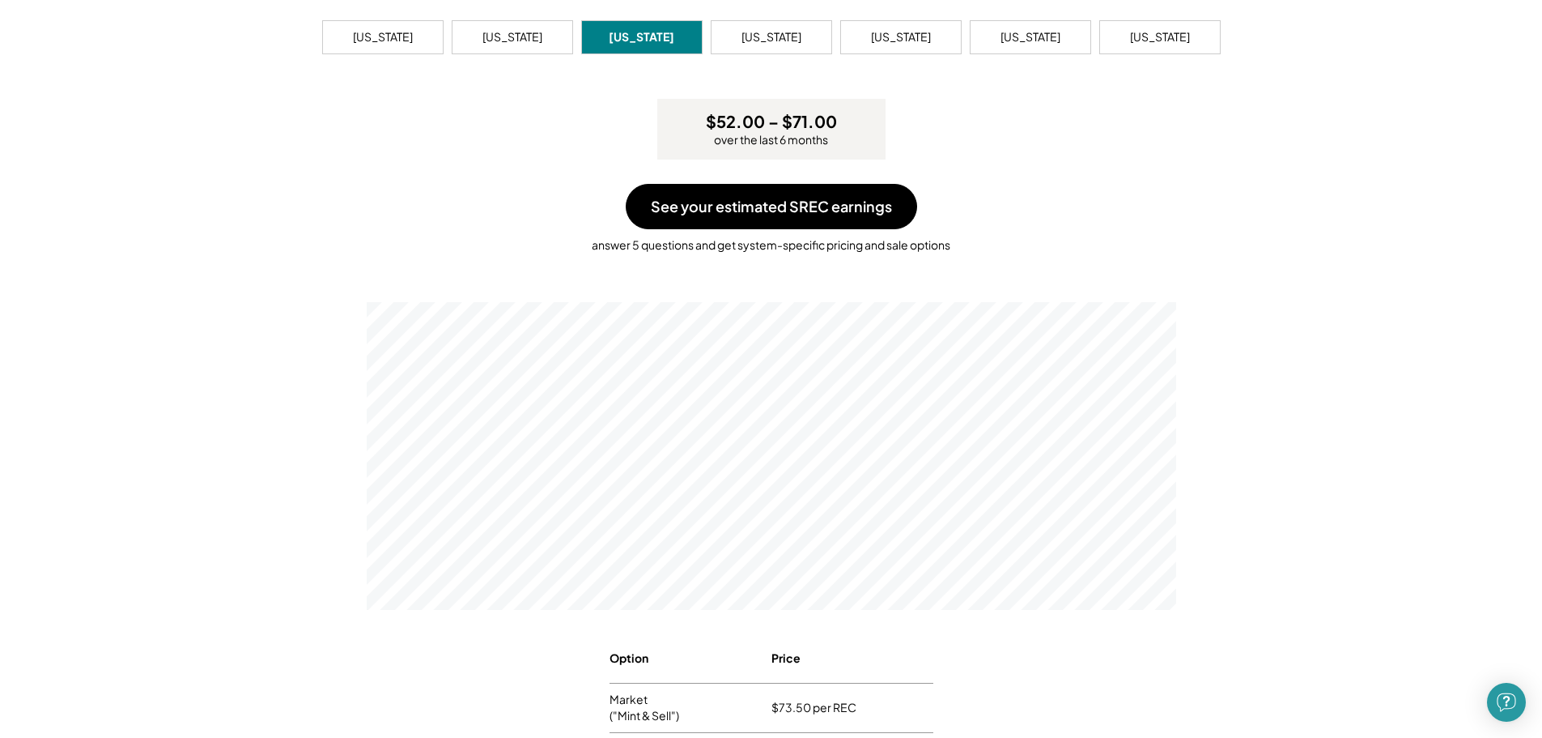
scroll to position [81, 0]
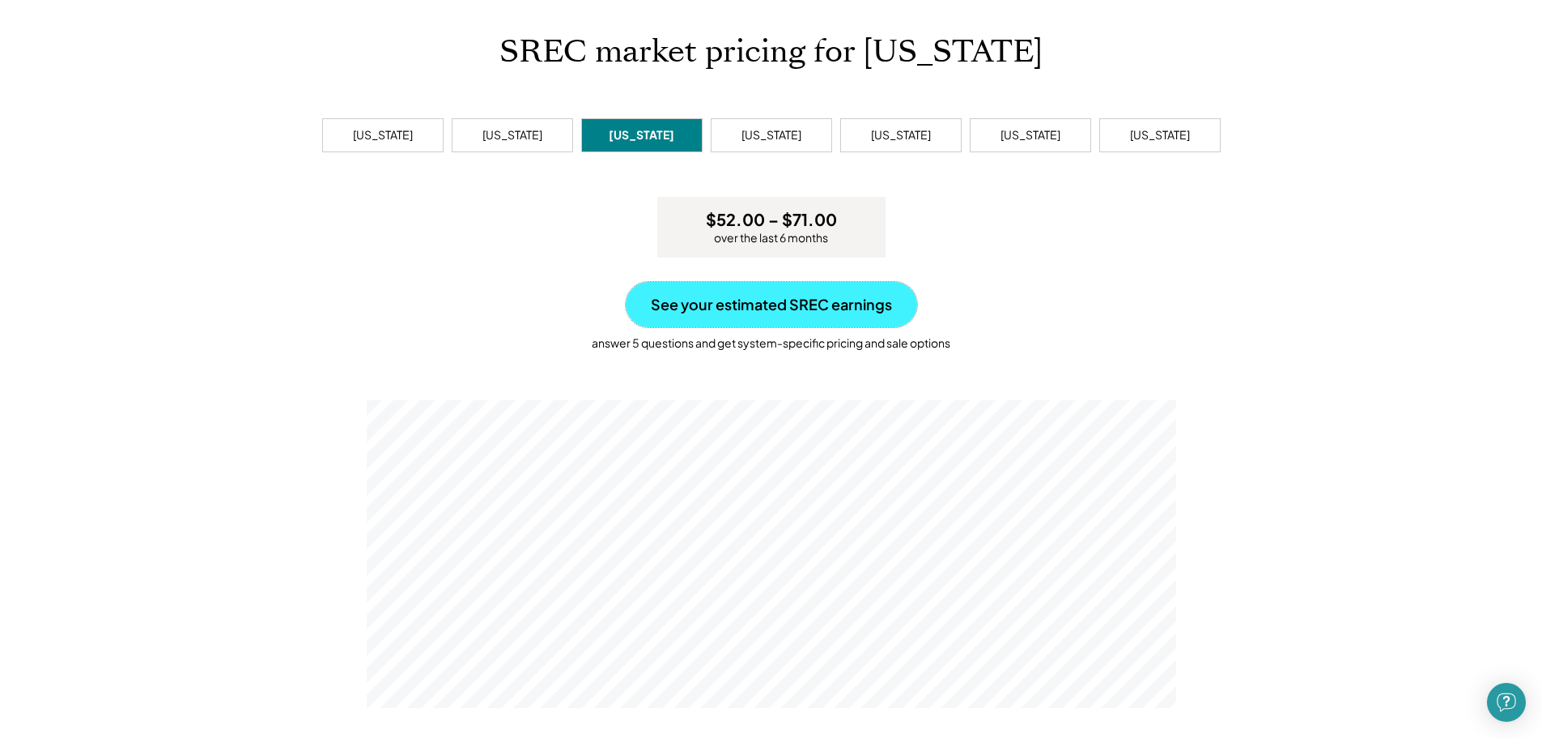
click at [759, 304] on button "See your estimated SREC earnings" at bounding box center [771, 304] width 291 height 45
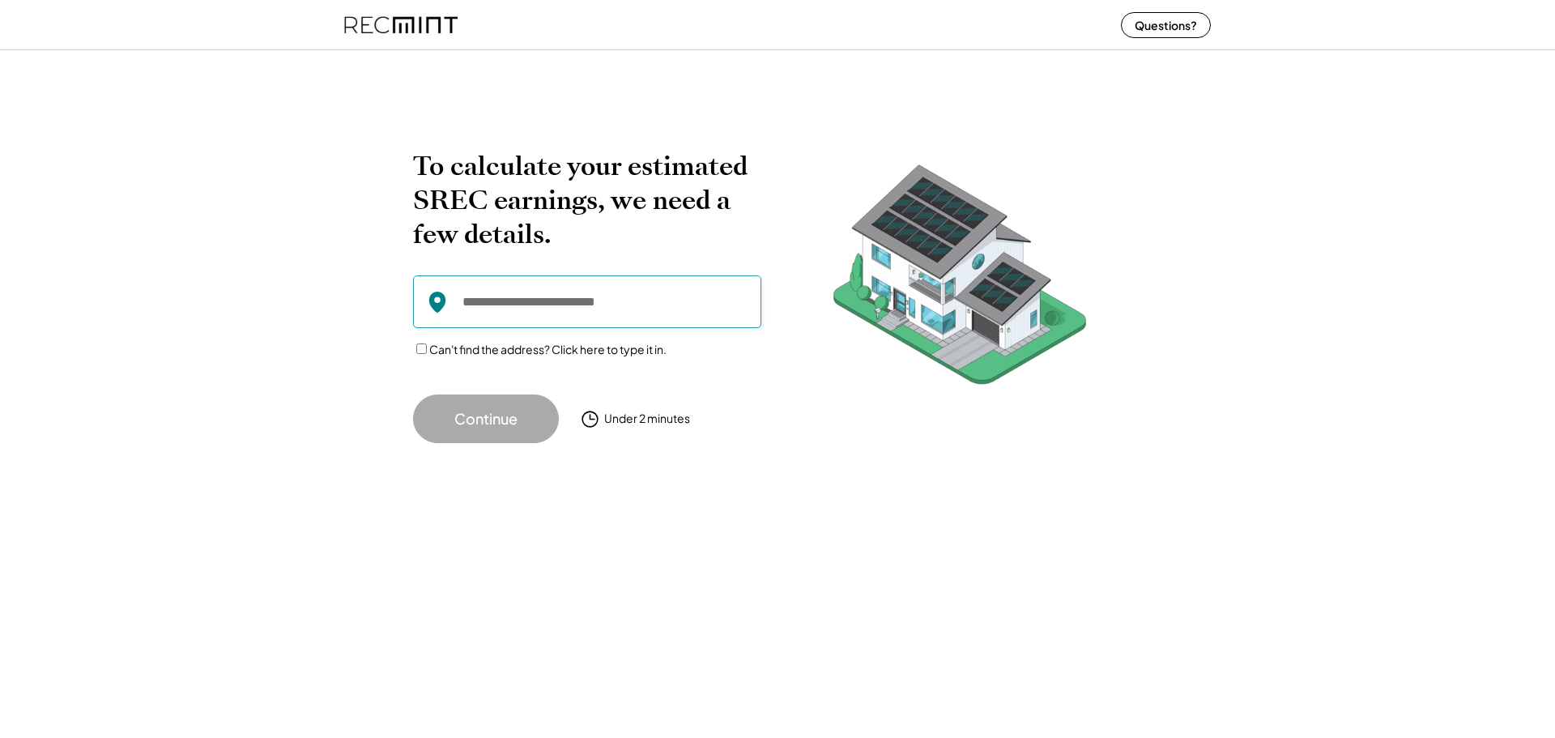
click at [571, 300] on input "input" at bounding box center [587, 301] width 348 height 53
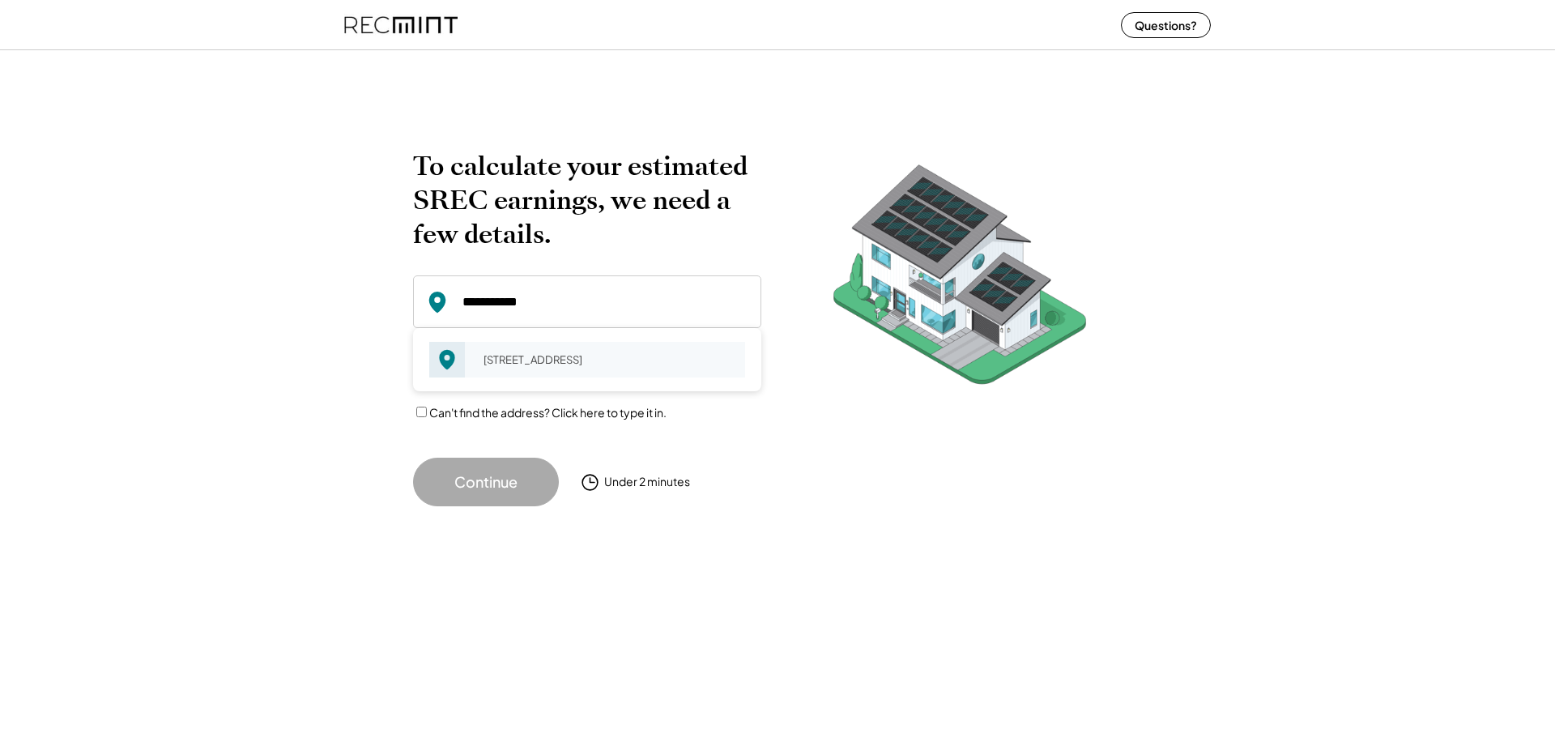
click at [544, 352] on div "7826 Harbor Rd Pasadena, MD 21122" at bounding box center [609, 359] width 272 height 23
type input "**********"
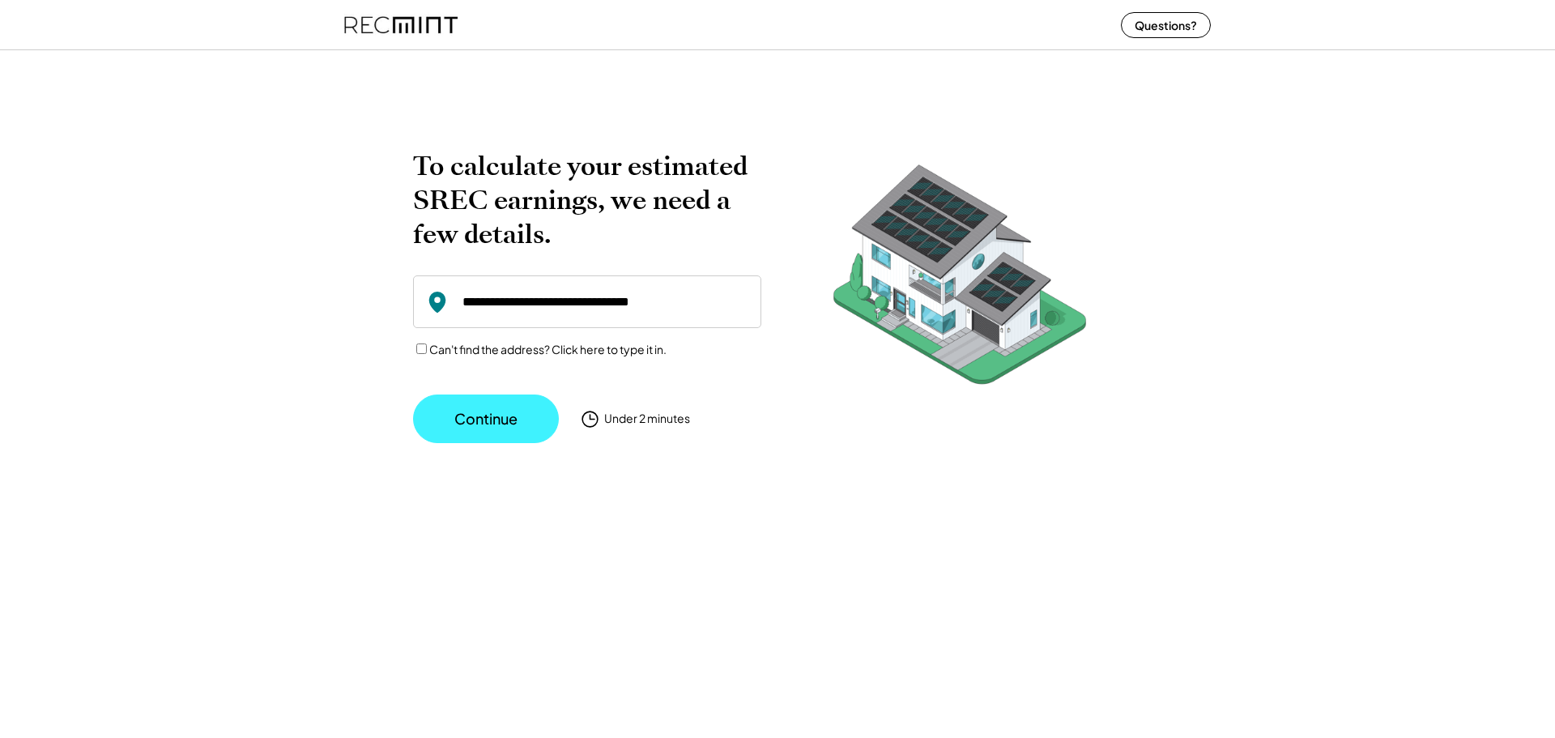
click at [488, 420] on button "Continue" at bounding box center [486, 418] width 146 height 49
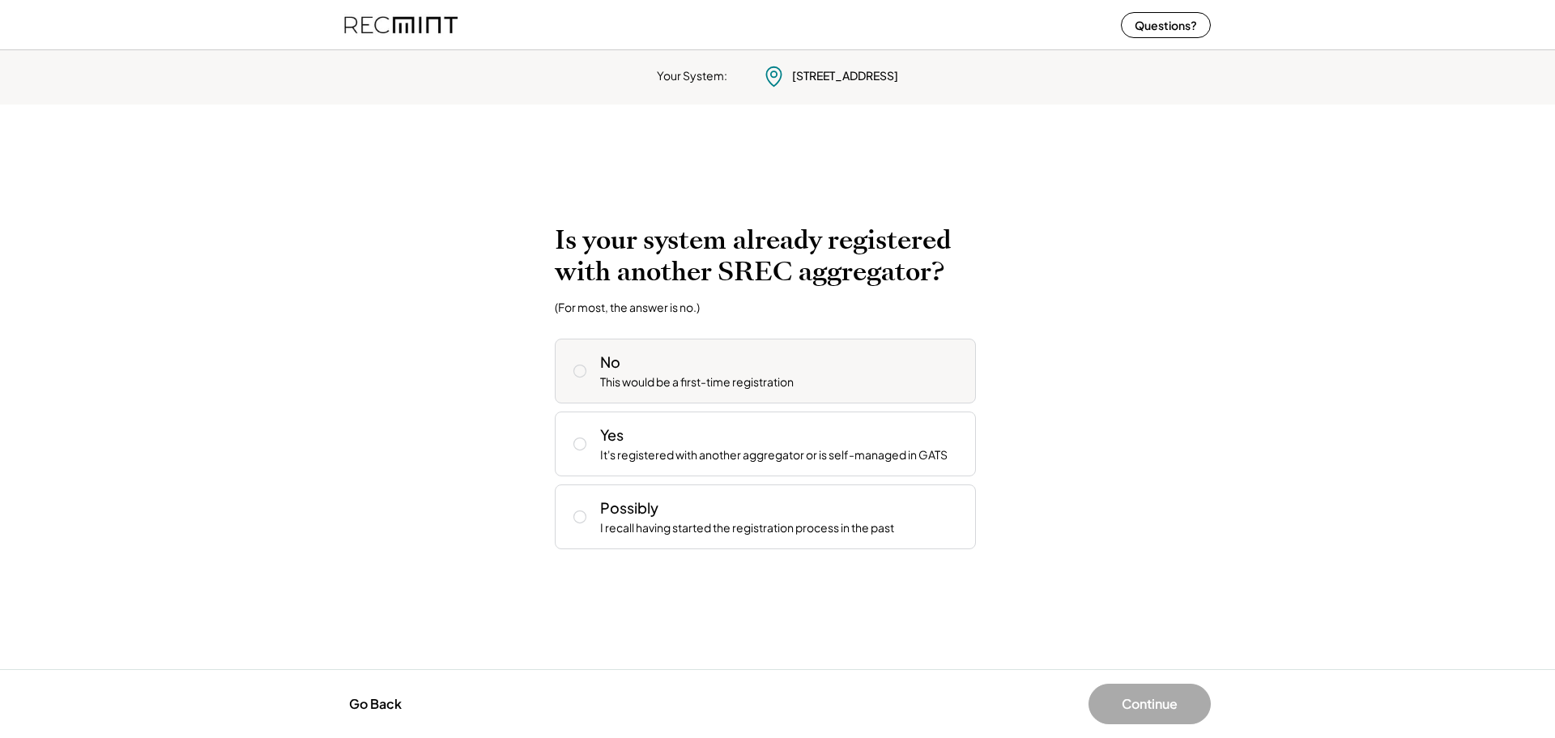
click at [587, 371] on icon at bounding box center [580, 371] width 16 height 16
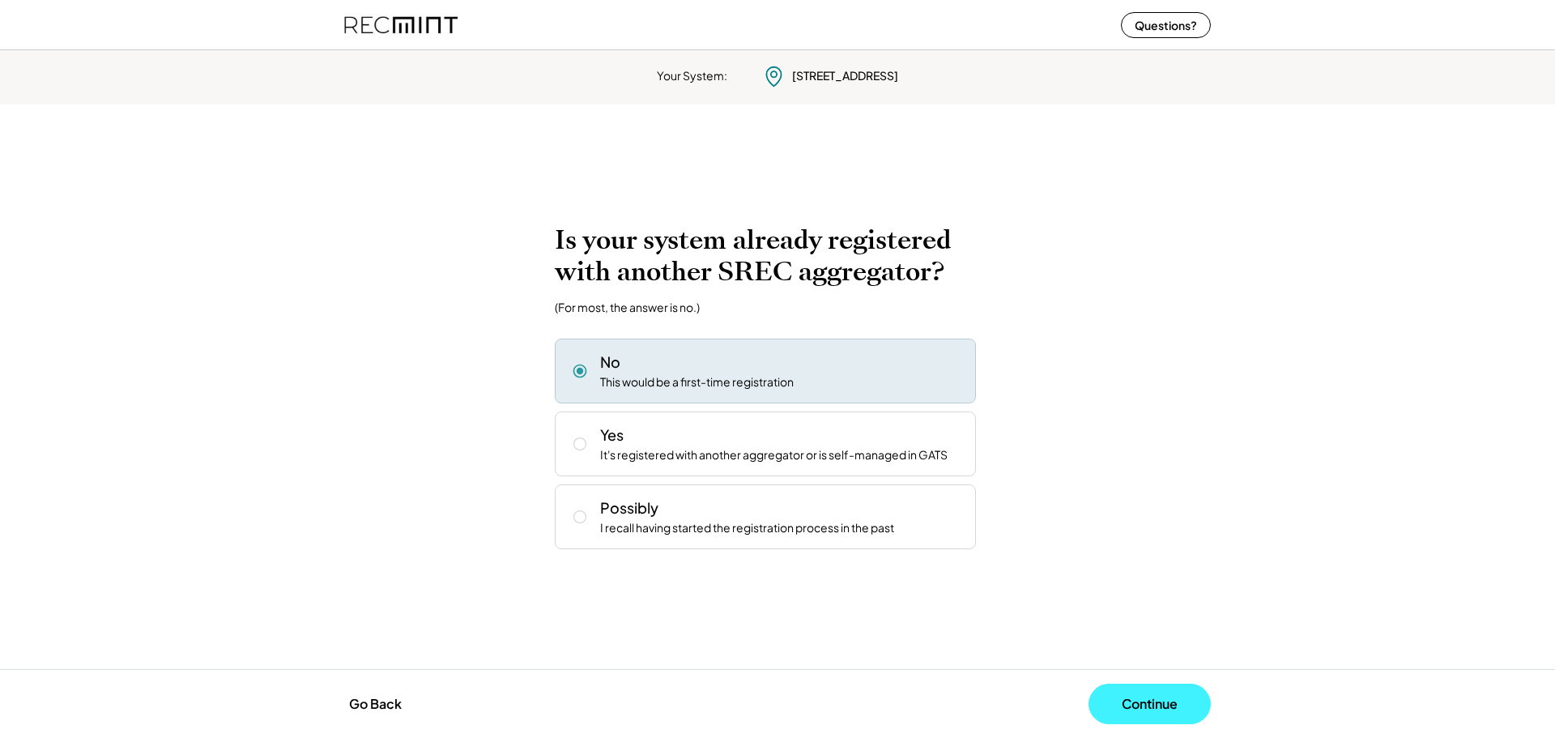
click at [1129, 693] on button "Continue" at bounding box center [1149, 703] width 122 height 40
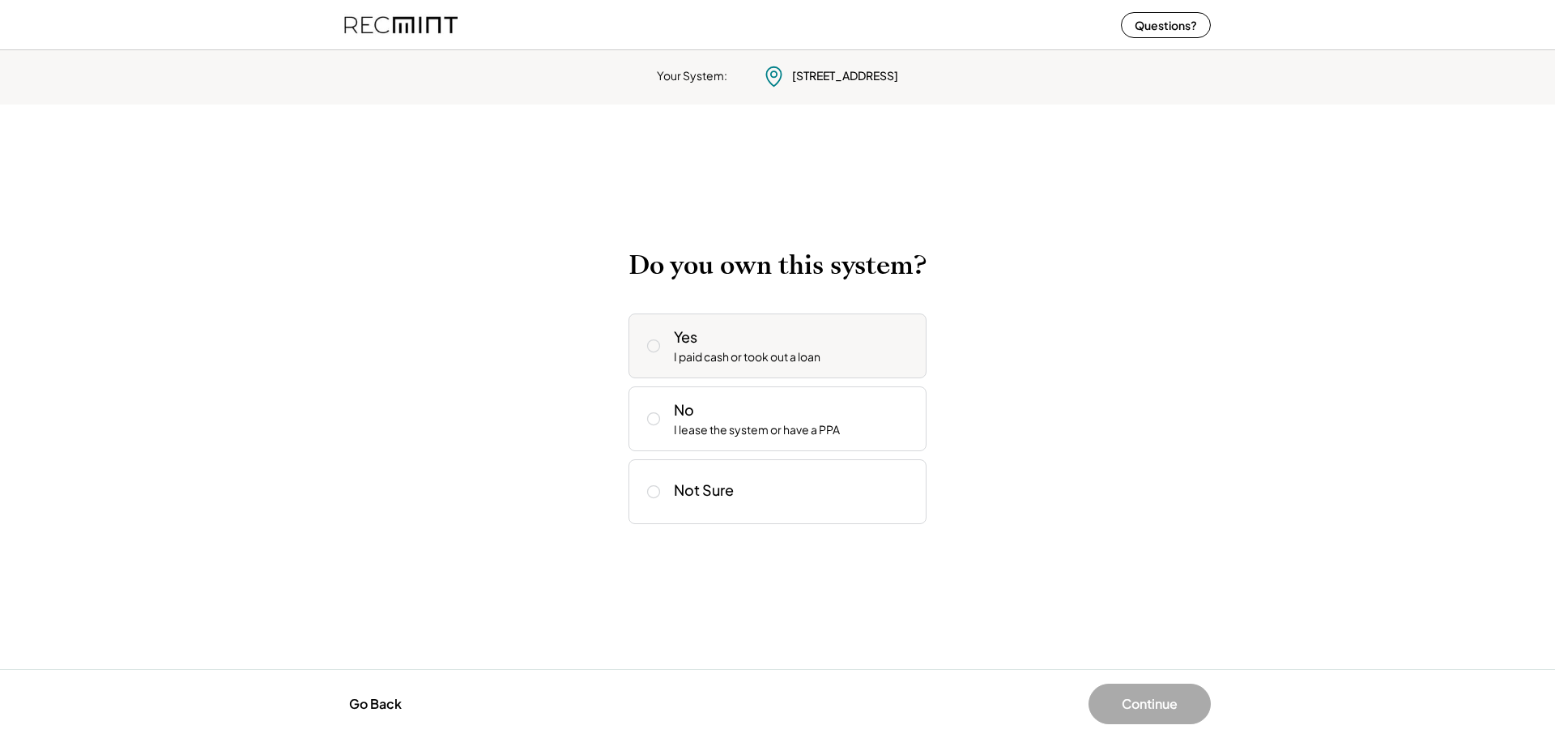
click at [735, 347] on div "Yes I paid cash or took out a loan" at bounding box center [794, 345] width 240 height 39
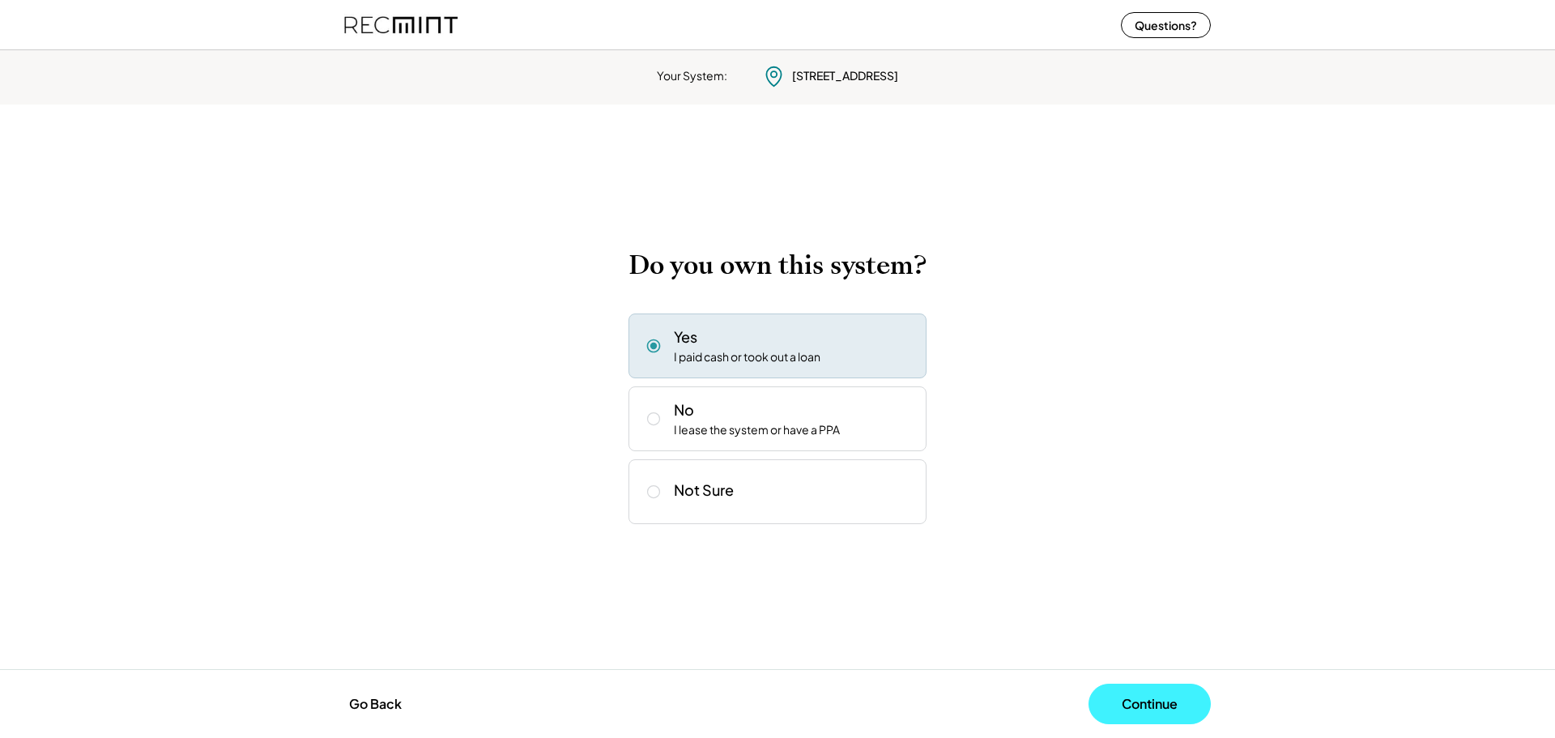
click at [1121, 703] on button "Continue" at bounding box center [1149, 703] width 122 height 40
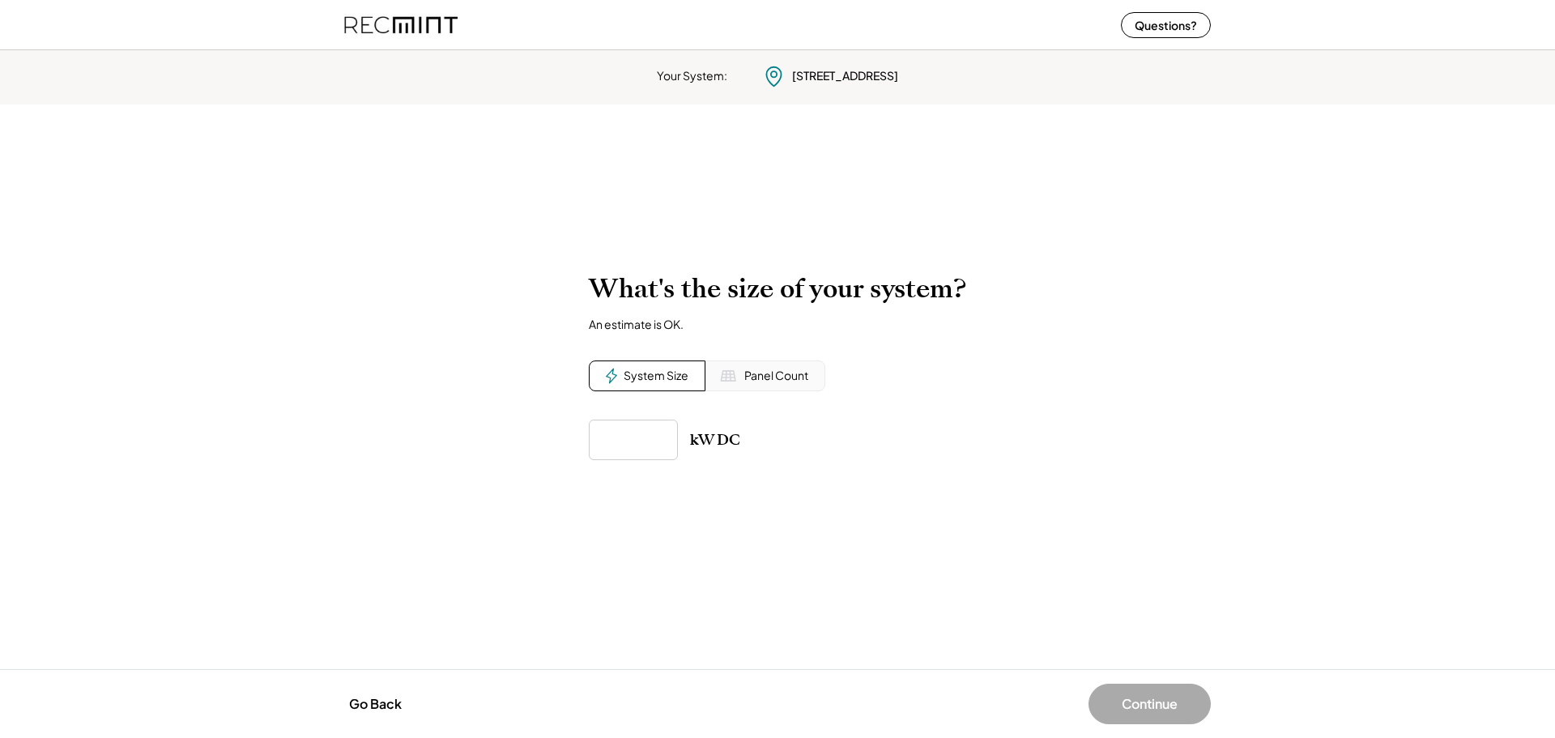
click at [755, 374] on div "Panel Count" at bounding box center [776, 376] width 64 height 16
click at [645, 435] on input "input" at bounding box center [633, 439] width 89 height 40
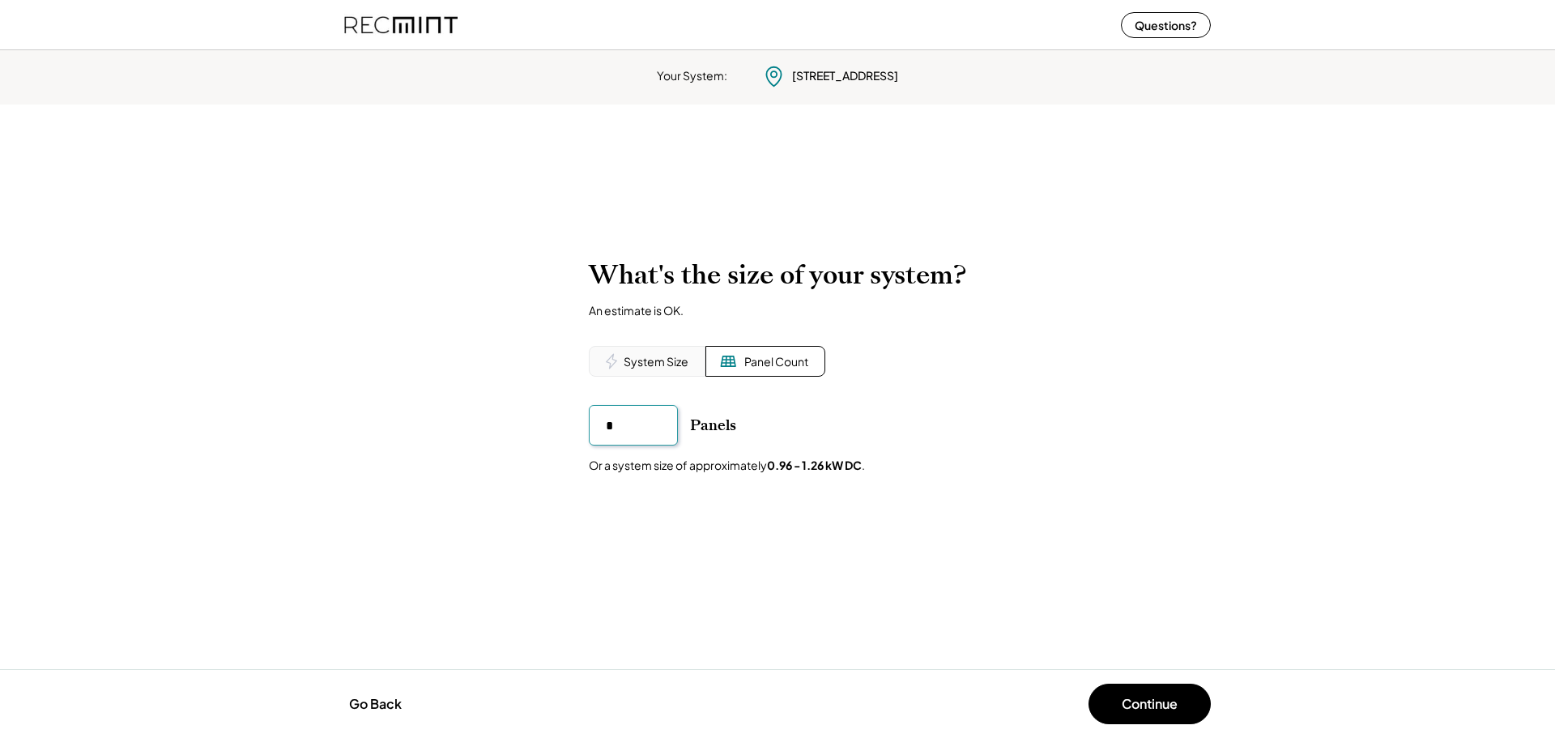
type input "**"
click at [688, 486] on div "To calculate your estimated SREC earnings, we need a few details. 7826 Harbor R…" at bounding box center [777, 386] width 1555 height 287
click at [1148, 700] on button "Continue" at bounding box center [1149, 703] width 122 height 40
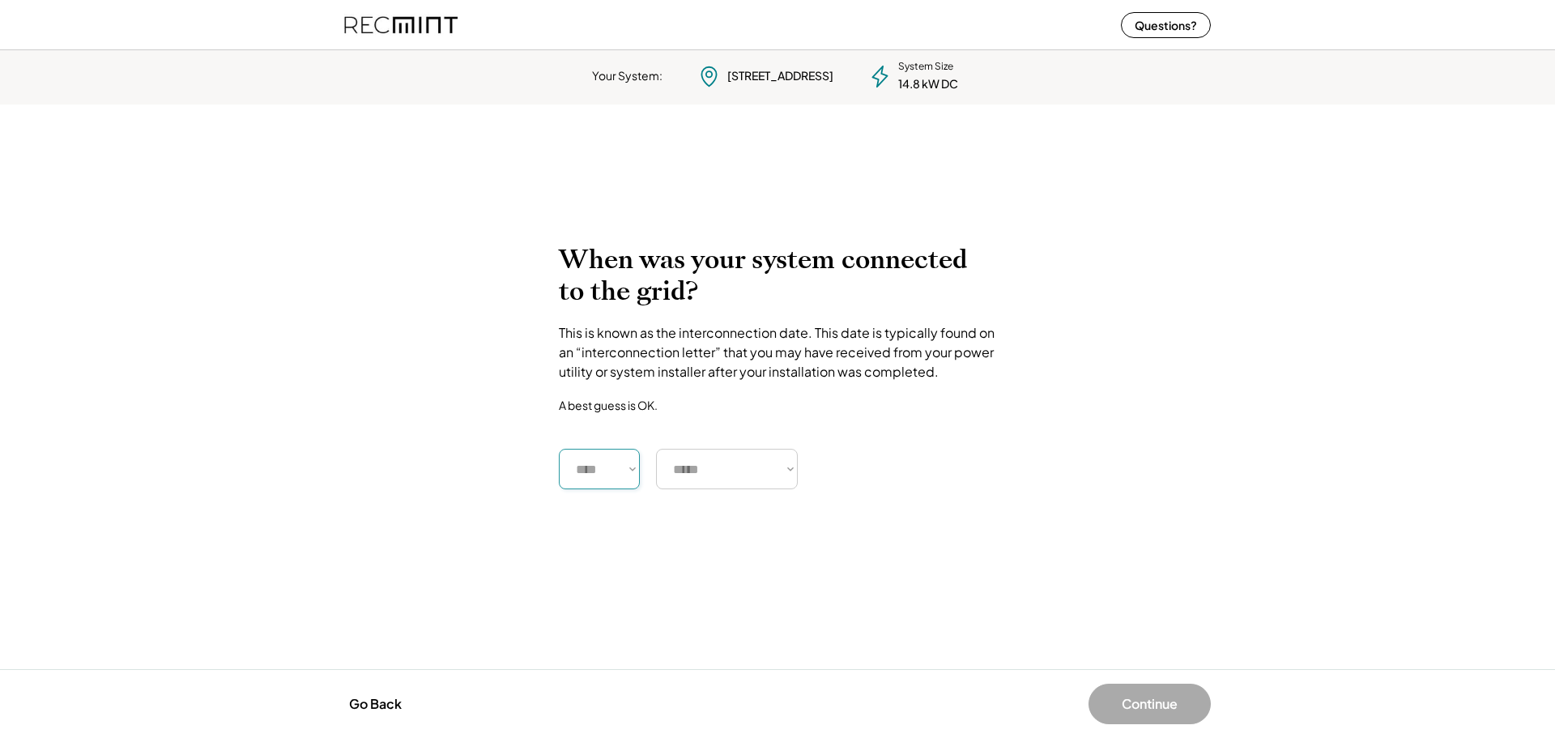
click at [618, 473] on select "**** **** **** **** **** **** **** **** **** **** **** **** **** **** ****" at bounding box center [599, 469] width 81 height 40
select select "****"
click at [559, 449] on select "**** **** **** **** **** **** **** **** **** **** **** **** **** **** ****" at bounding box center [599, 469] width 81 height 40
click at [706, 476] on select "***** ******* ******** ***** ***** *** **** **** ****** ********* ******* *****…" at bounding box center [727, 469] width 142 height 40
select select "******"
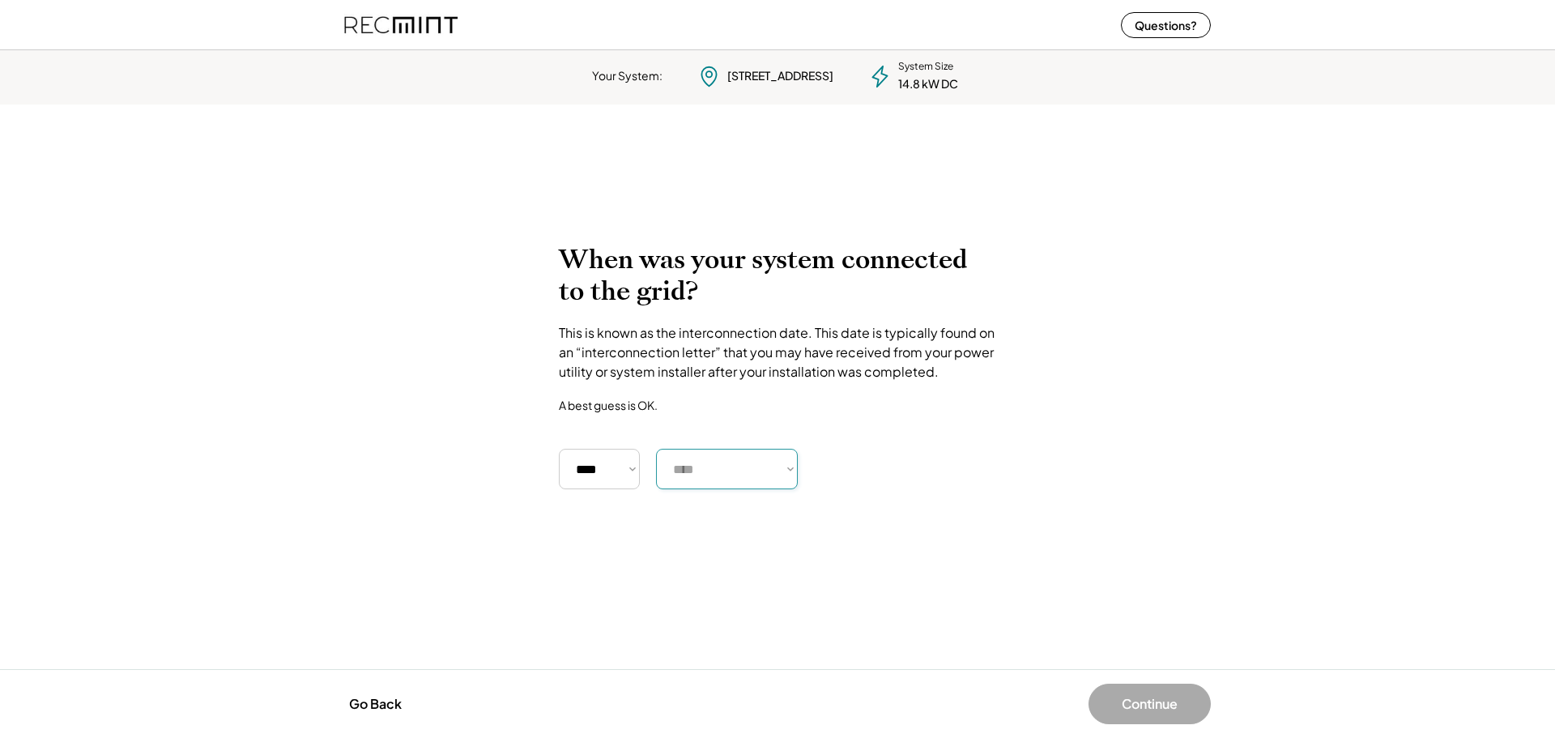
click at [656, 449] on select "***** ******* ******** ***** ***** *** **** **** ****** ********* ******* *****…" at bounding box center [727, 469] width 142 height 40
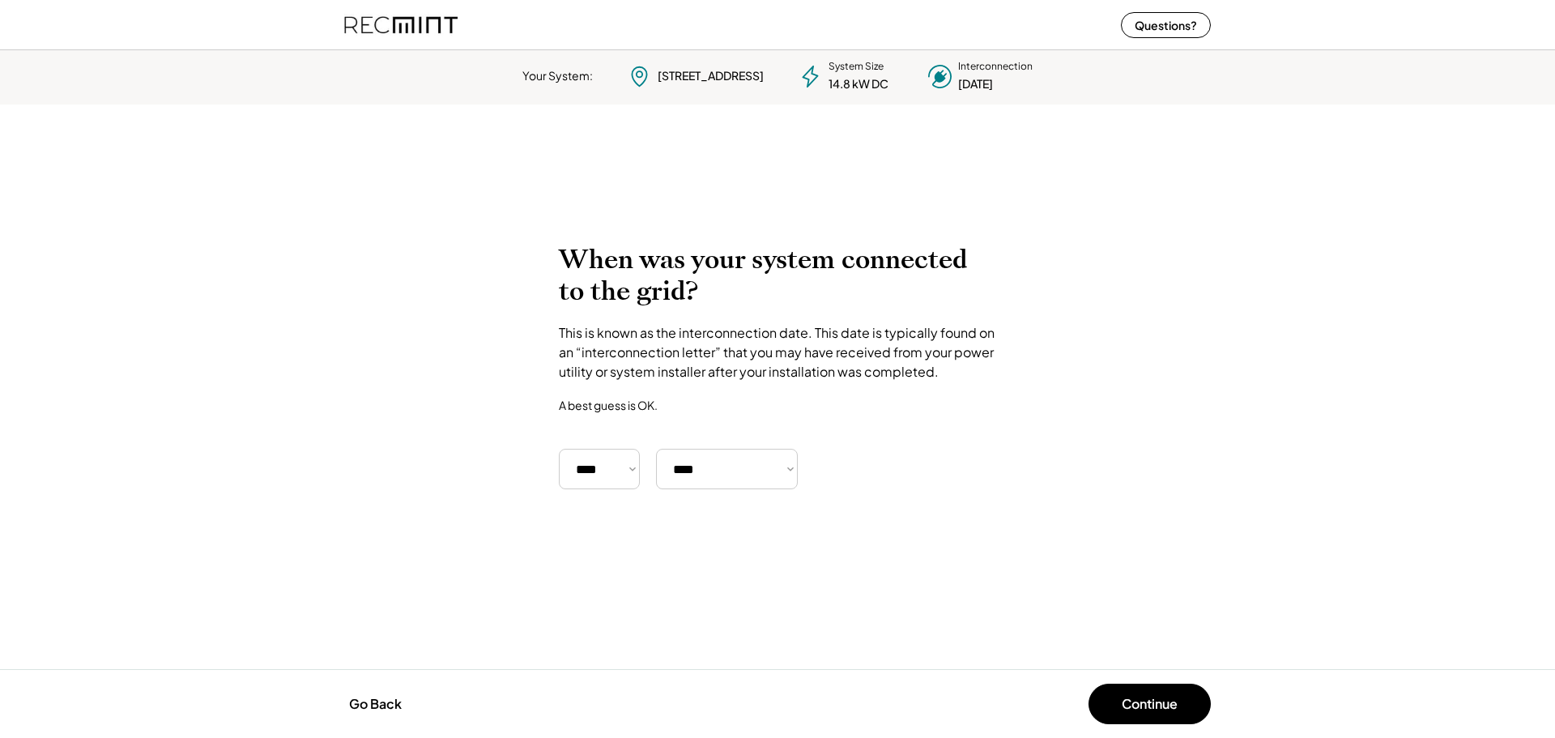
click at [1131, 687] on button "Continue" at bounding box center [1149, 703] width 122 height 40
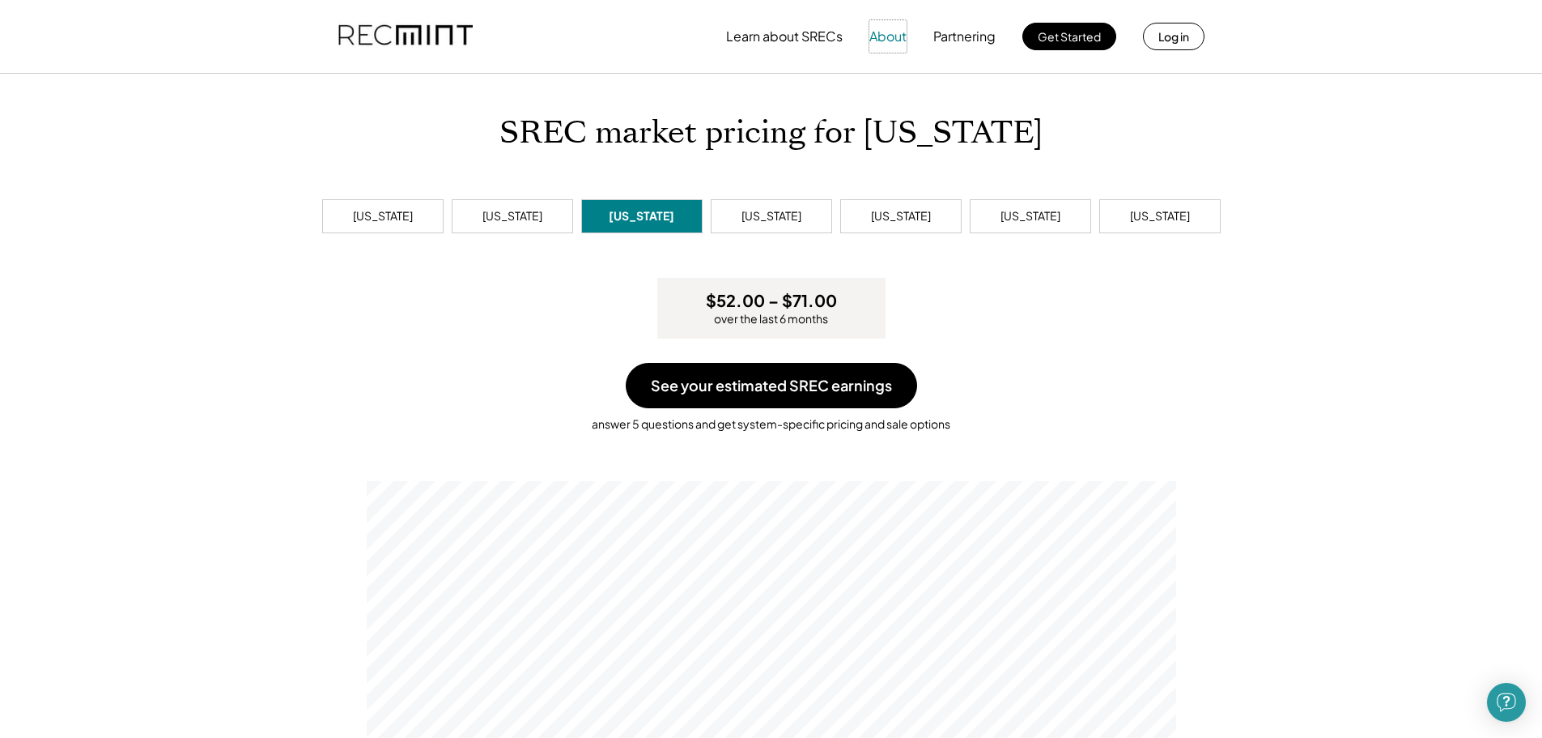
click at [870, 32] on button "About" at bounding box center [888, 36] width 37 height 32
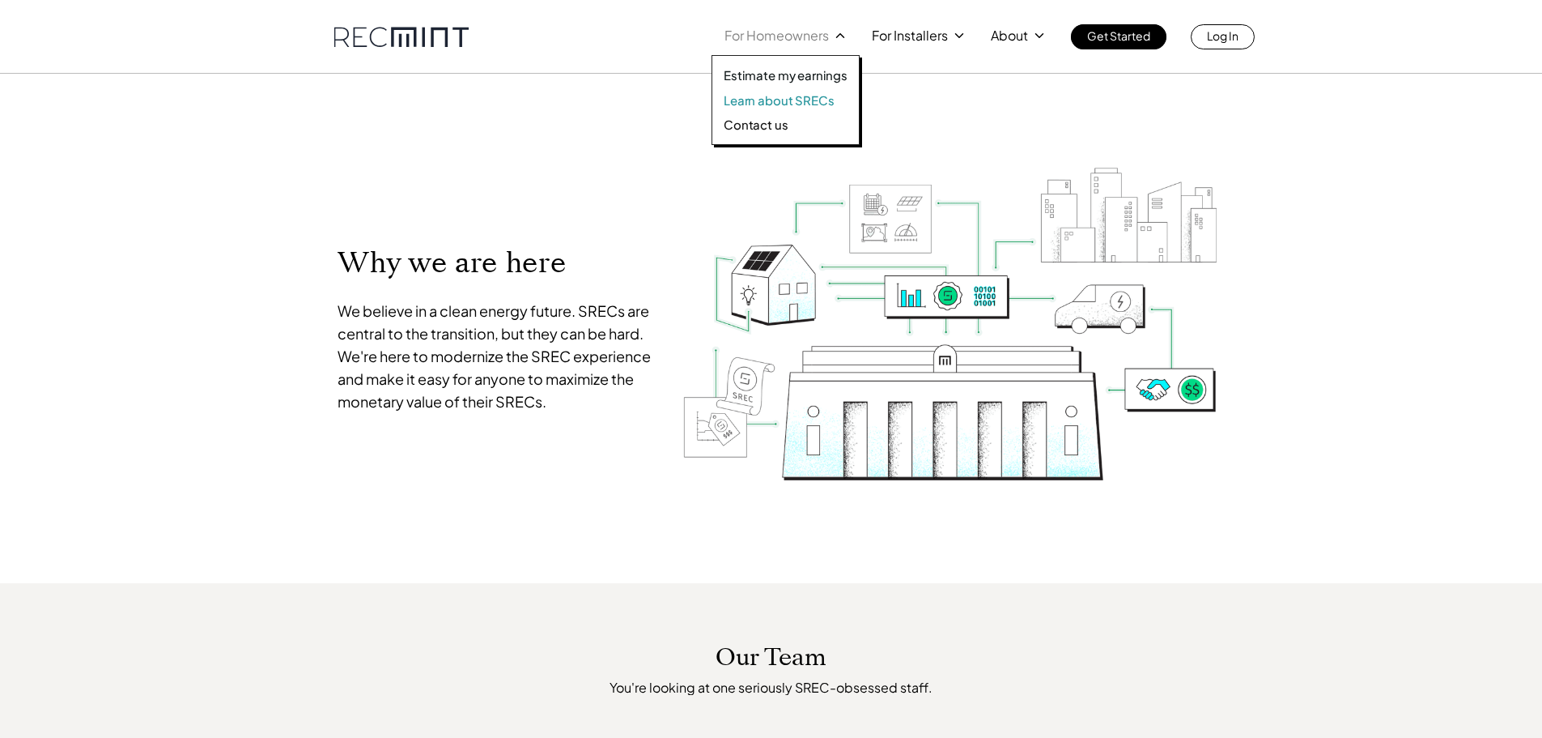
click at [783, 98] on p "Learn about SRECs" at bounding box center [779, 100] width 110 height 16
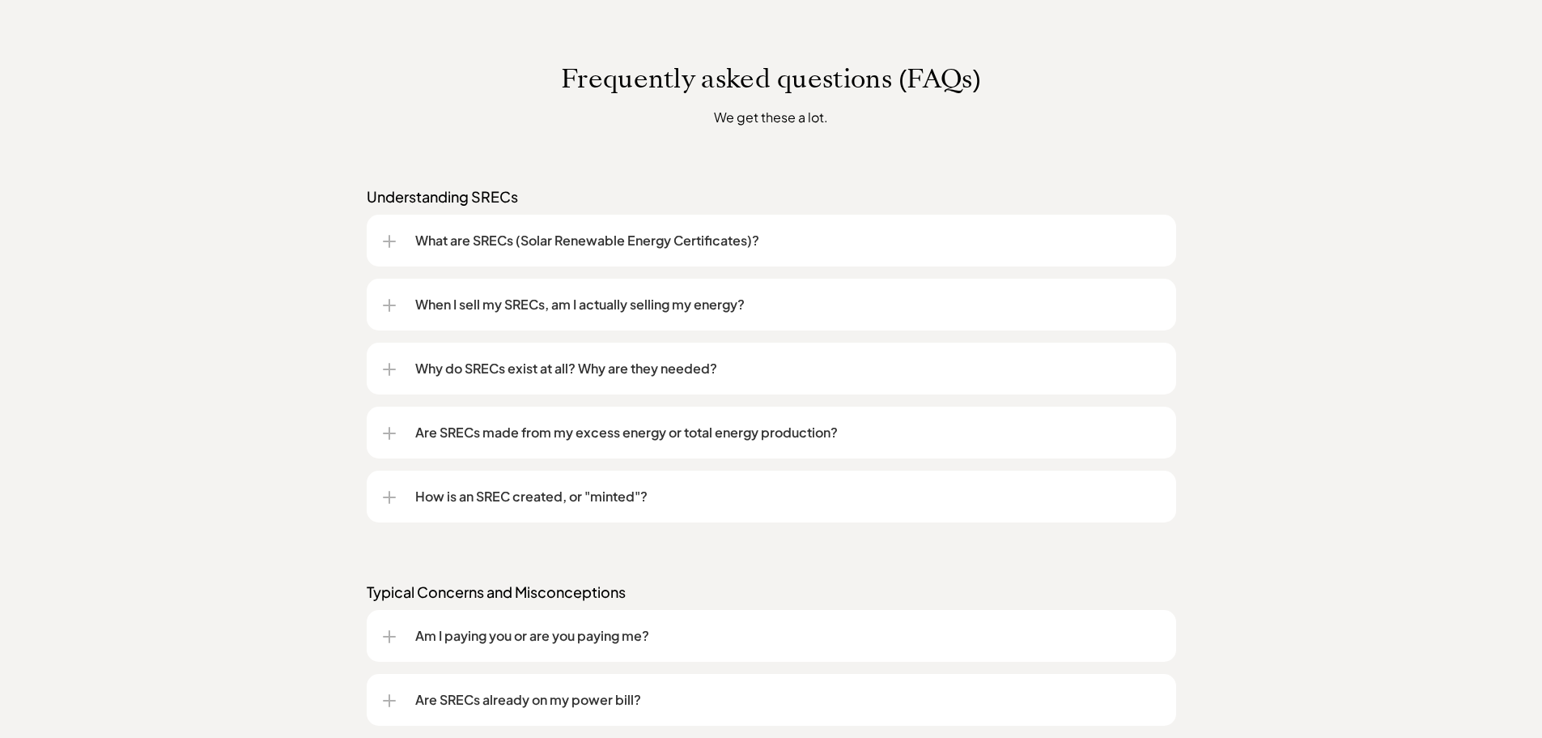
scroll to position [1215, 0]
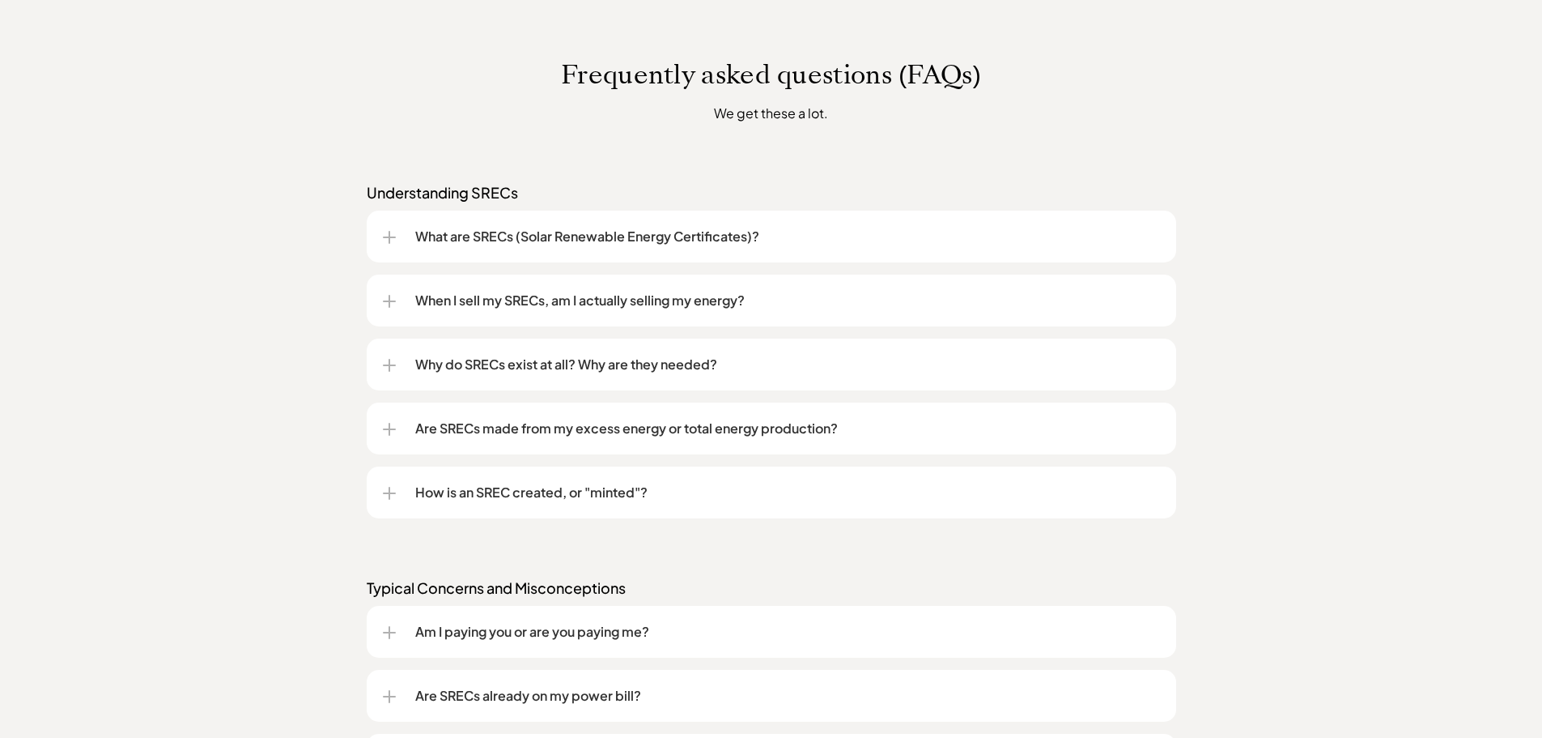
click at [628, 291] on p "When I sell my SRECs, am I actually selling my energy?" at bounding box center [787, 300] width 745 height 19
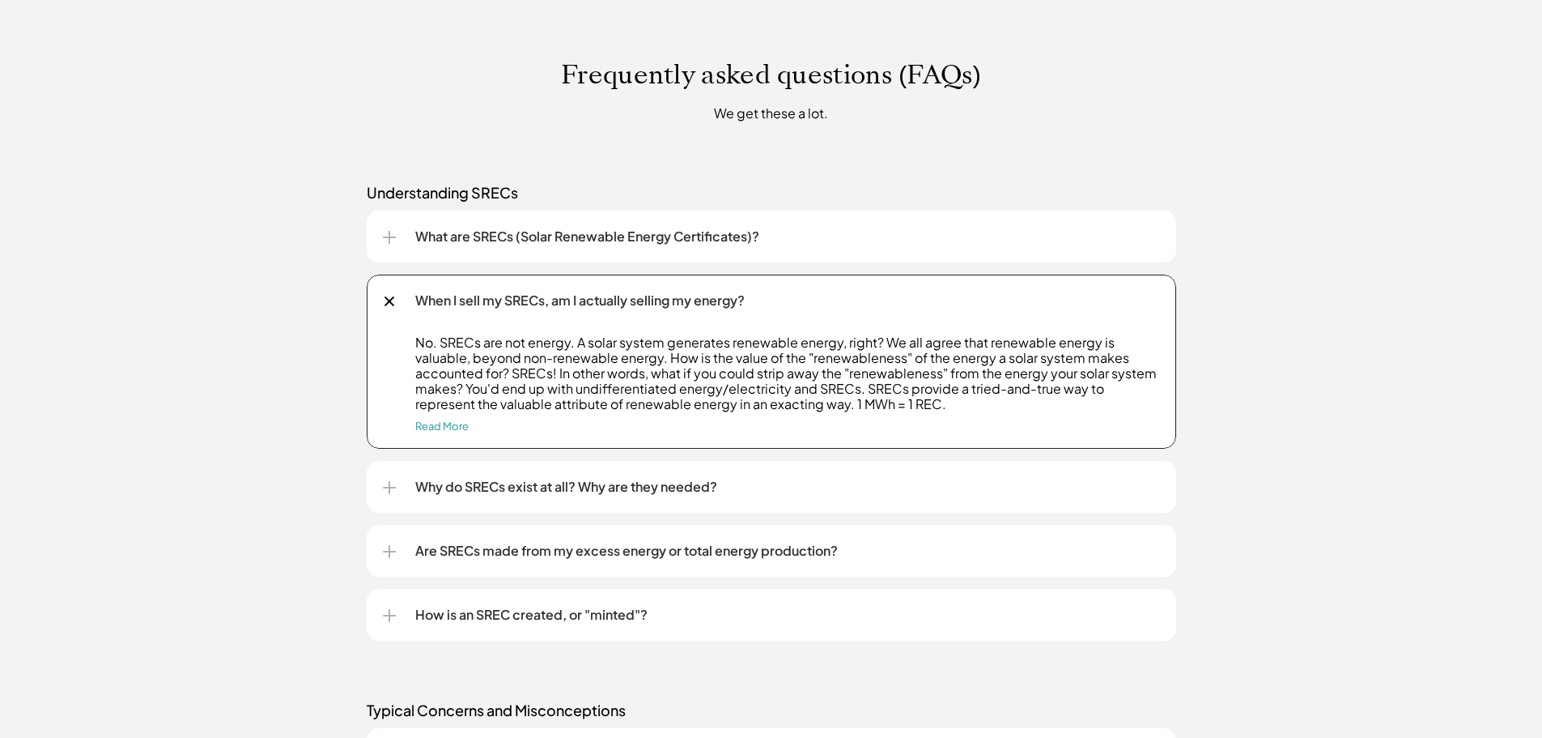
scroll to position [1295, 0]
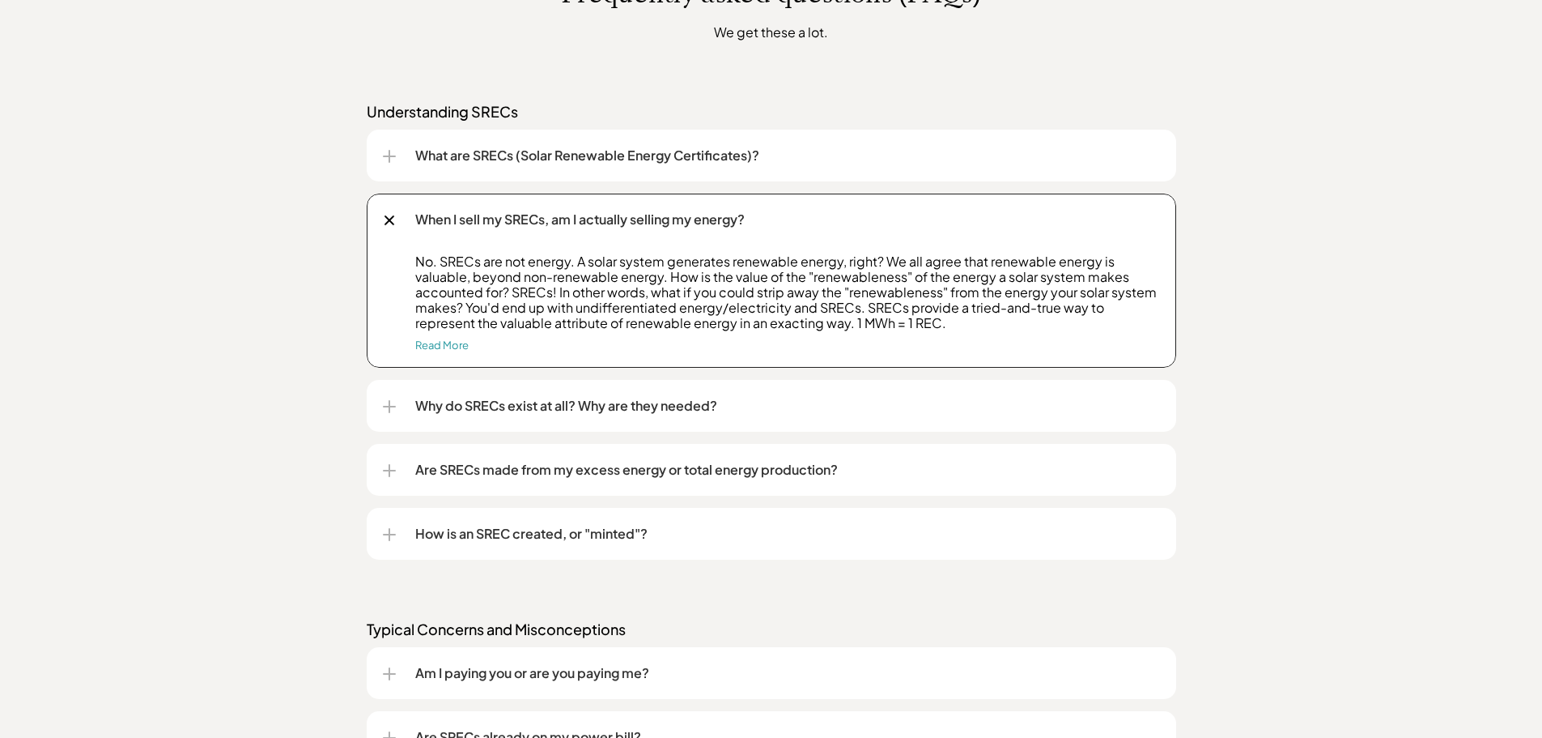
click at [659, 399] on p "Why do SRECs exist at all? Why are they needed?" at bounding box center [787, 405] width 745 height 19
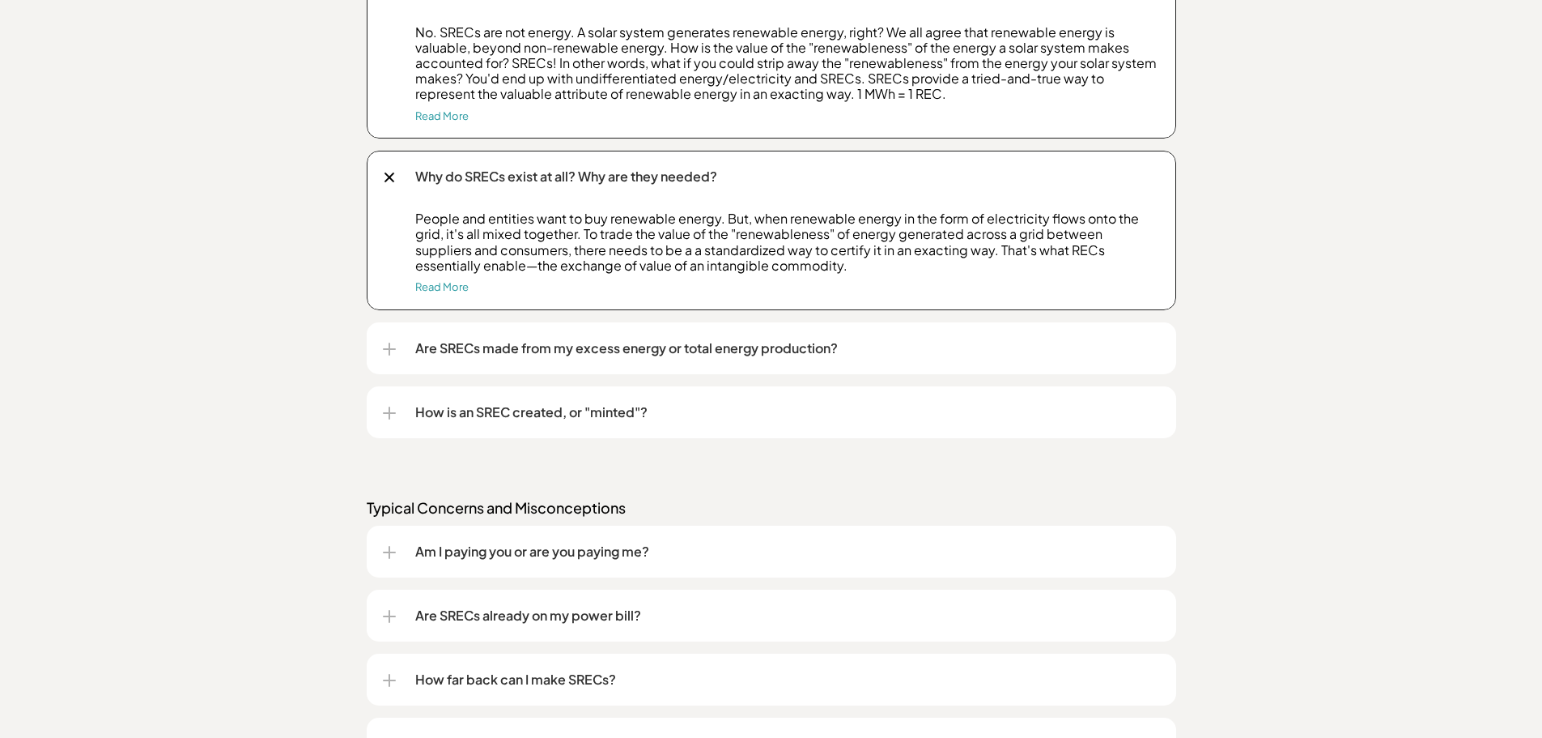
scroll to position [1619, 0]
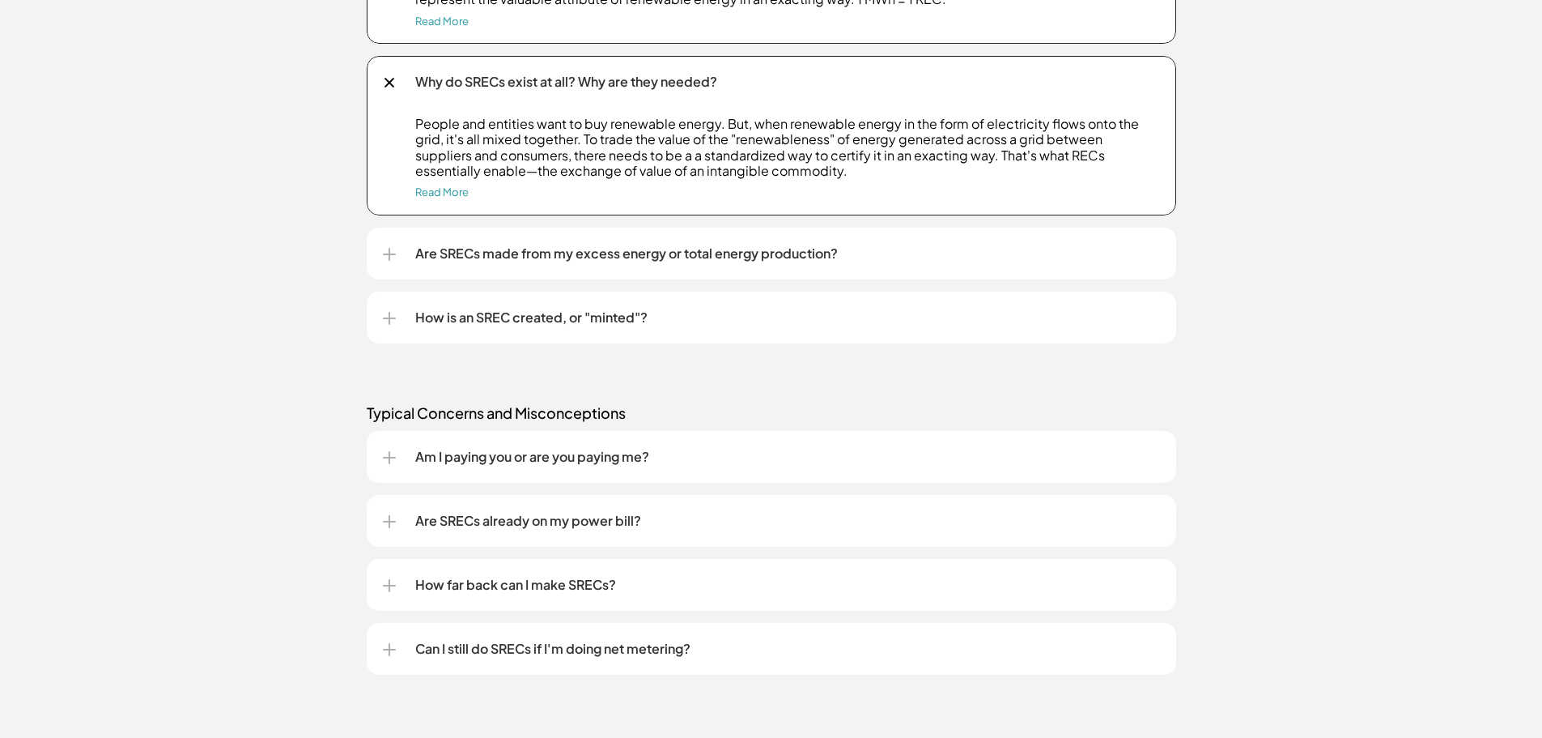
click at [499, 319] on p "How is an SREC created, or "minted"?" at bounding box center [787, 317] width 745 height 19
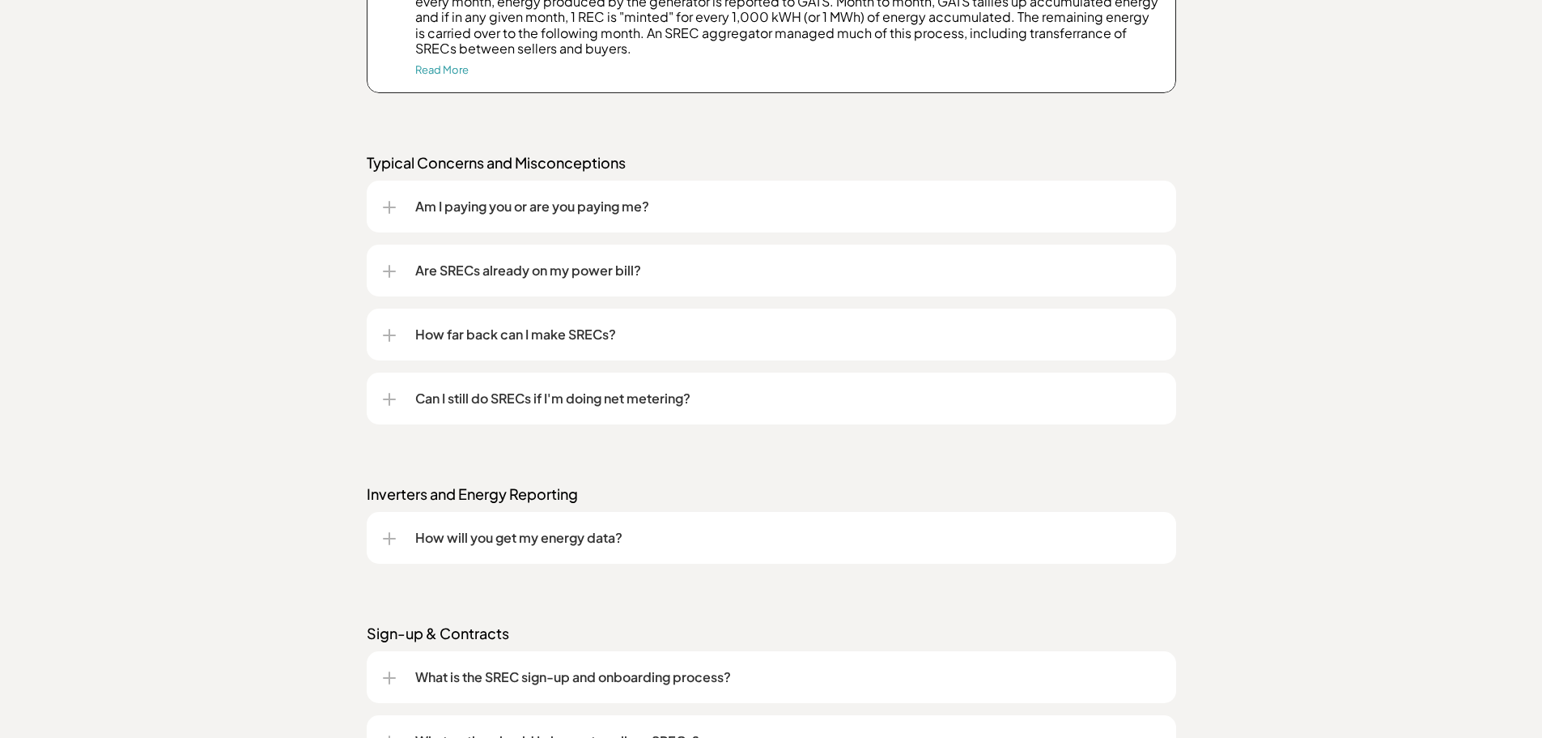
scroll to position [2024, 0]
click at [504, 265] on p "Are SRECs already on my power bill?" at bounding box center [787, 269] width 745 height 19
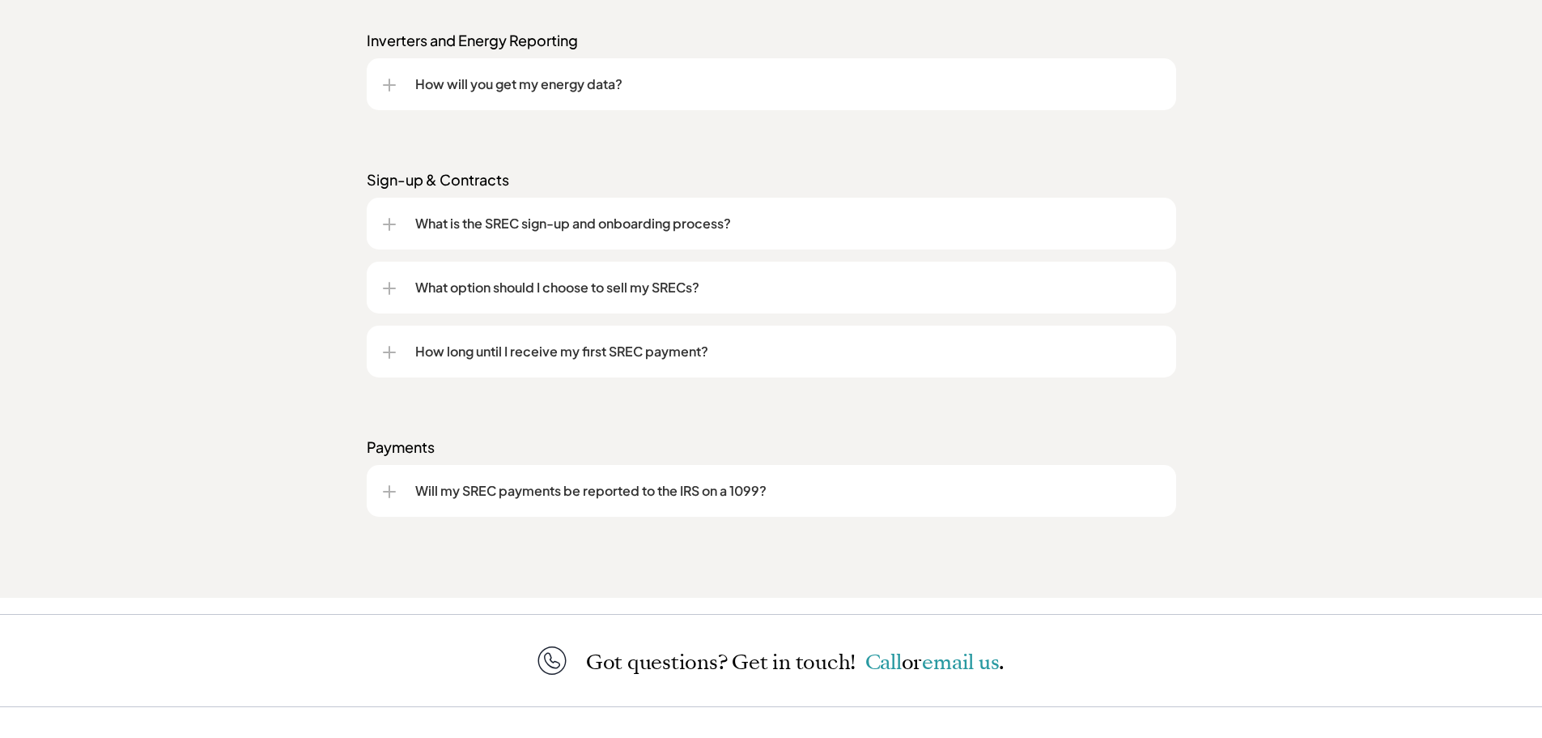
scroll to position [2591, 0]
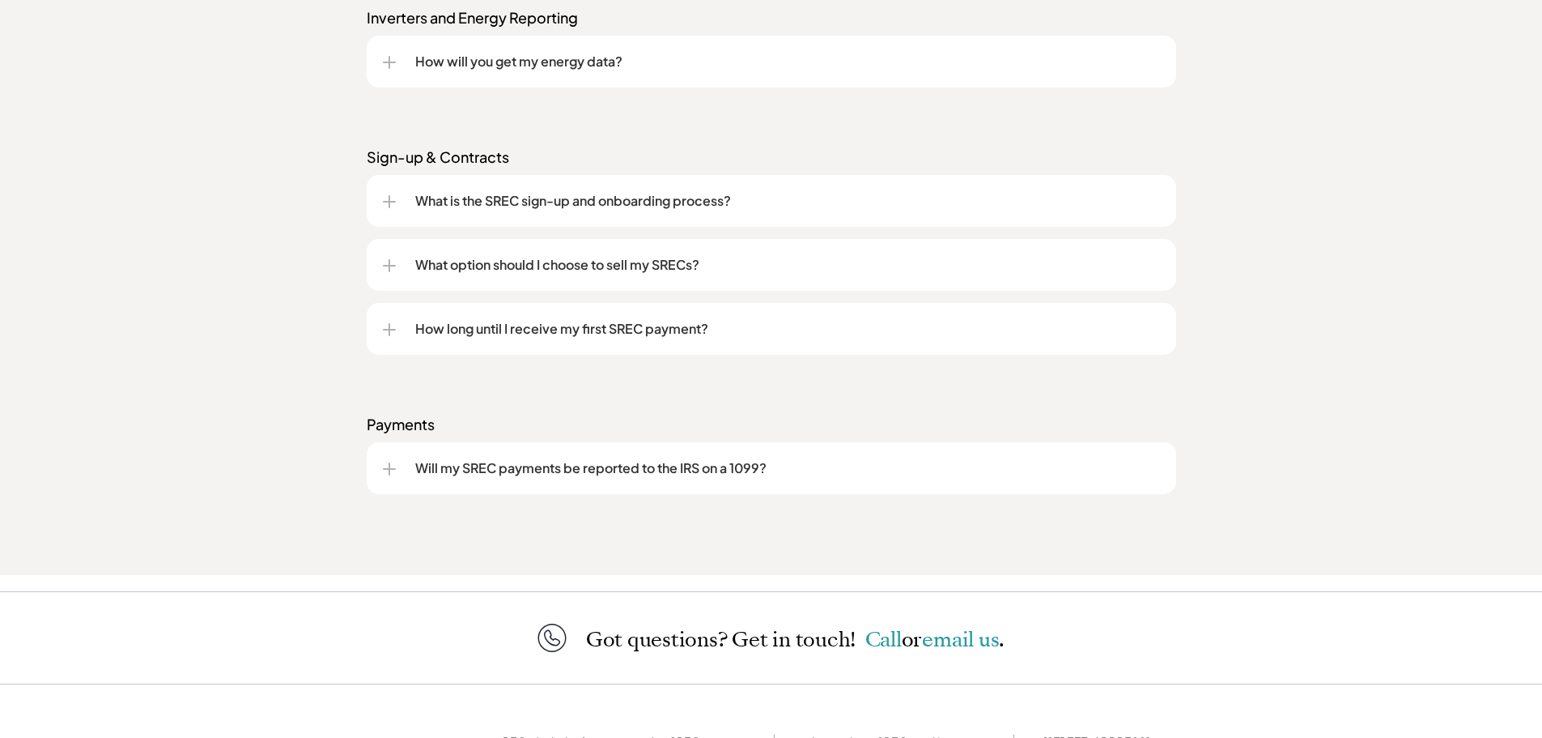
click at [628, 472] on p "Will my SREC payments be reported to the IRS on a 1099?" at bounding box center [787, 467] width 745 height 19
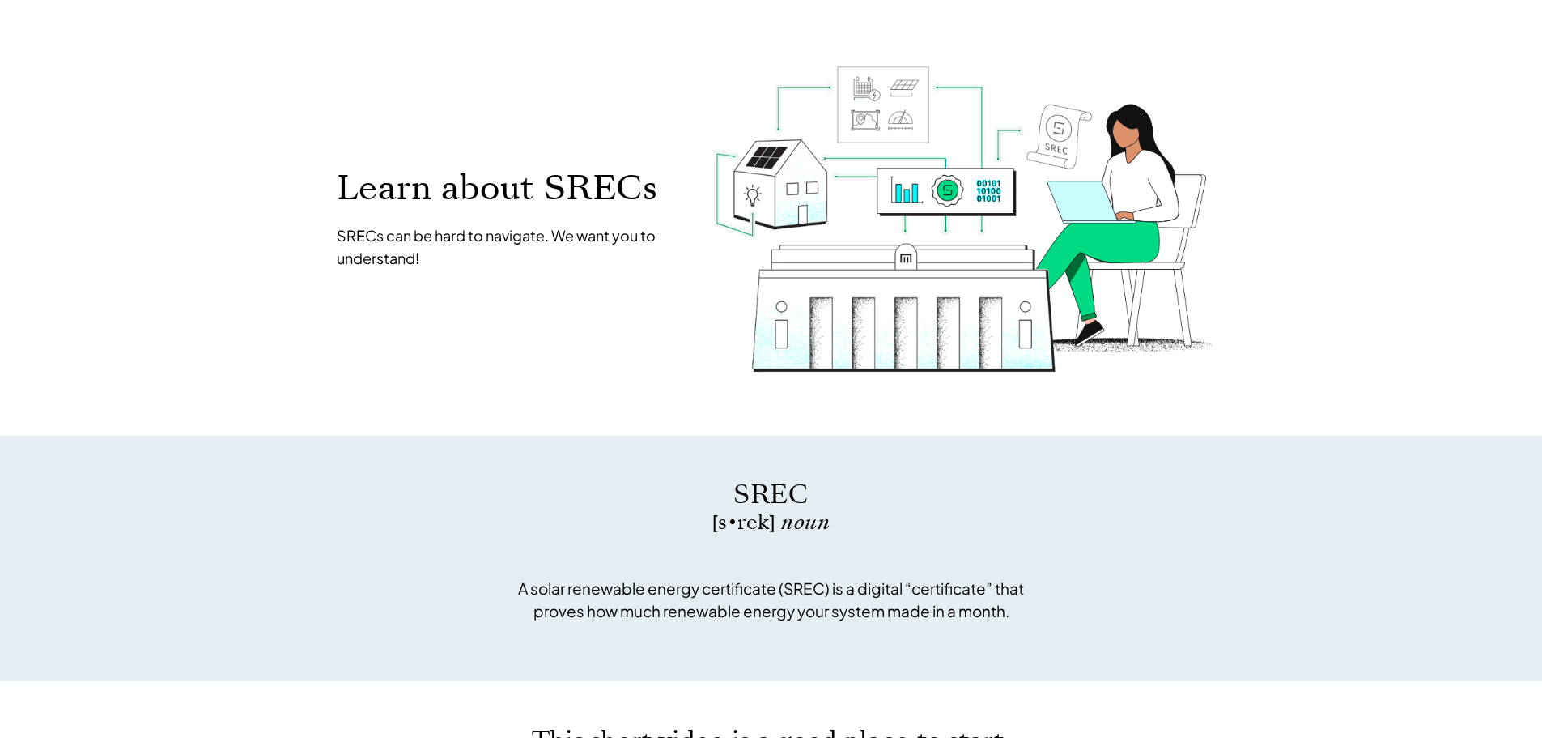
scroll to position [0, 0]
